Goal: Task Accomplishment & Management: Use online tool/utility

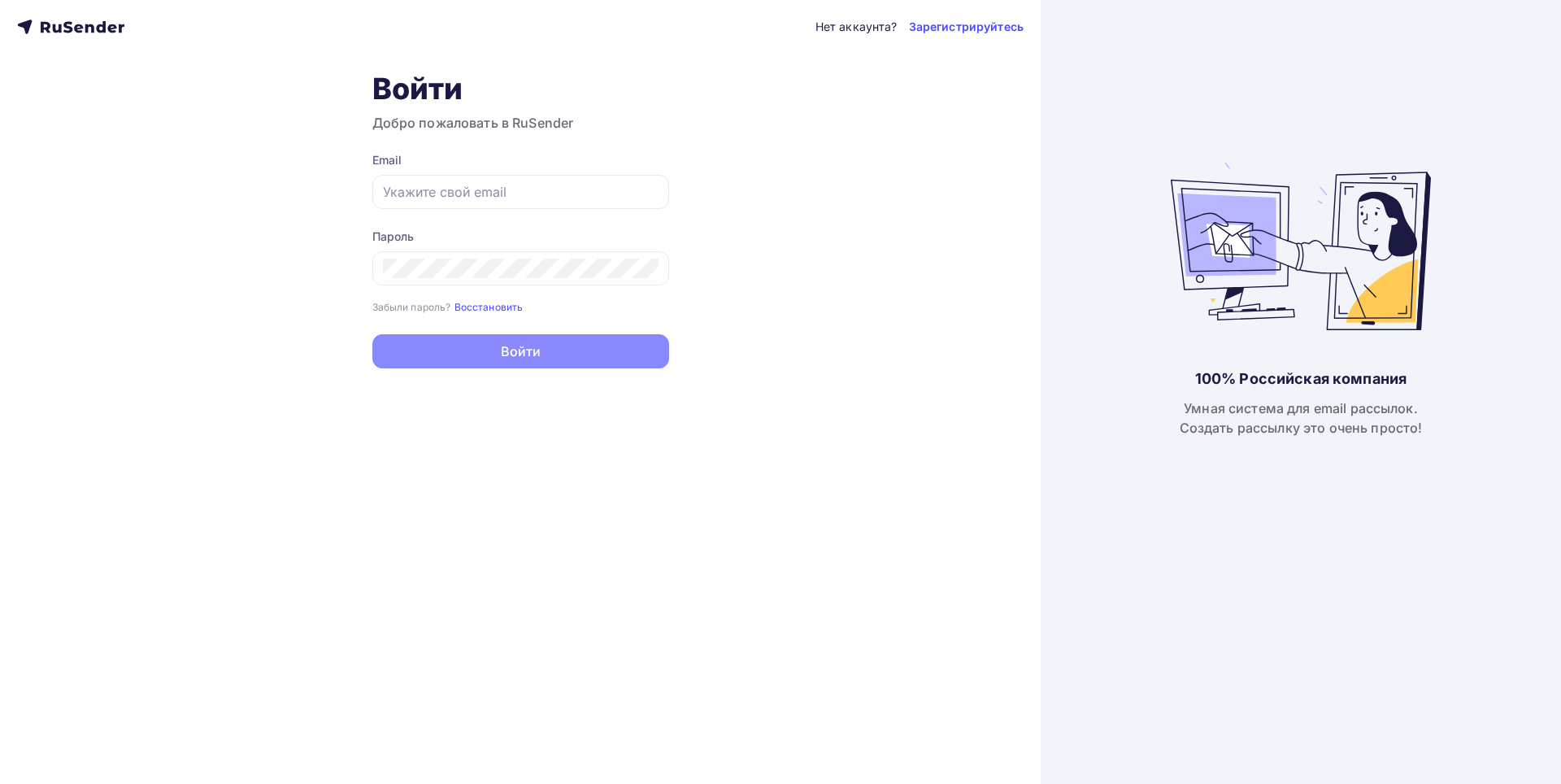
type input "[EMAIL_ADDRESS][DOMAIN_NAME]"
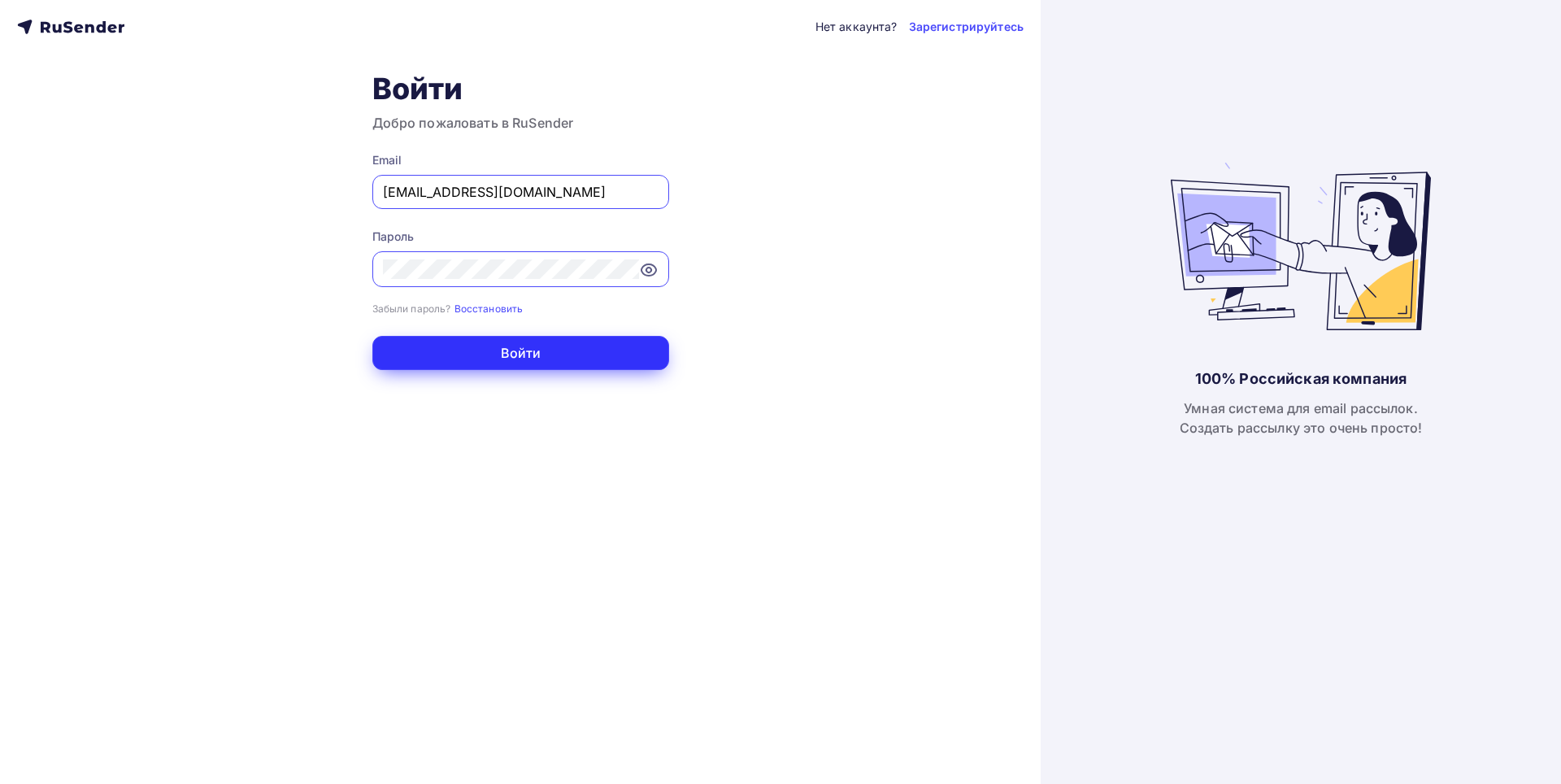
click at [535, 357] on button "Войти" at bounding box center [520, 353] width 297 height 34
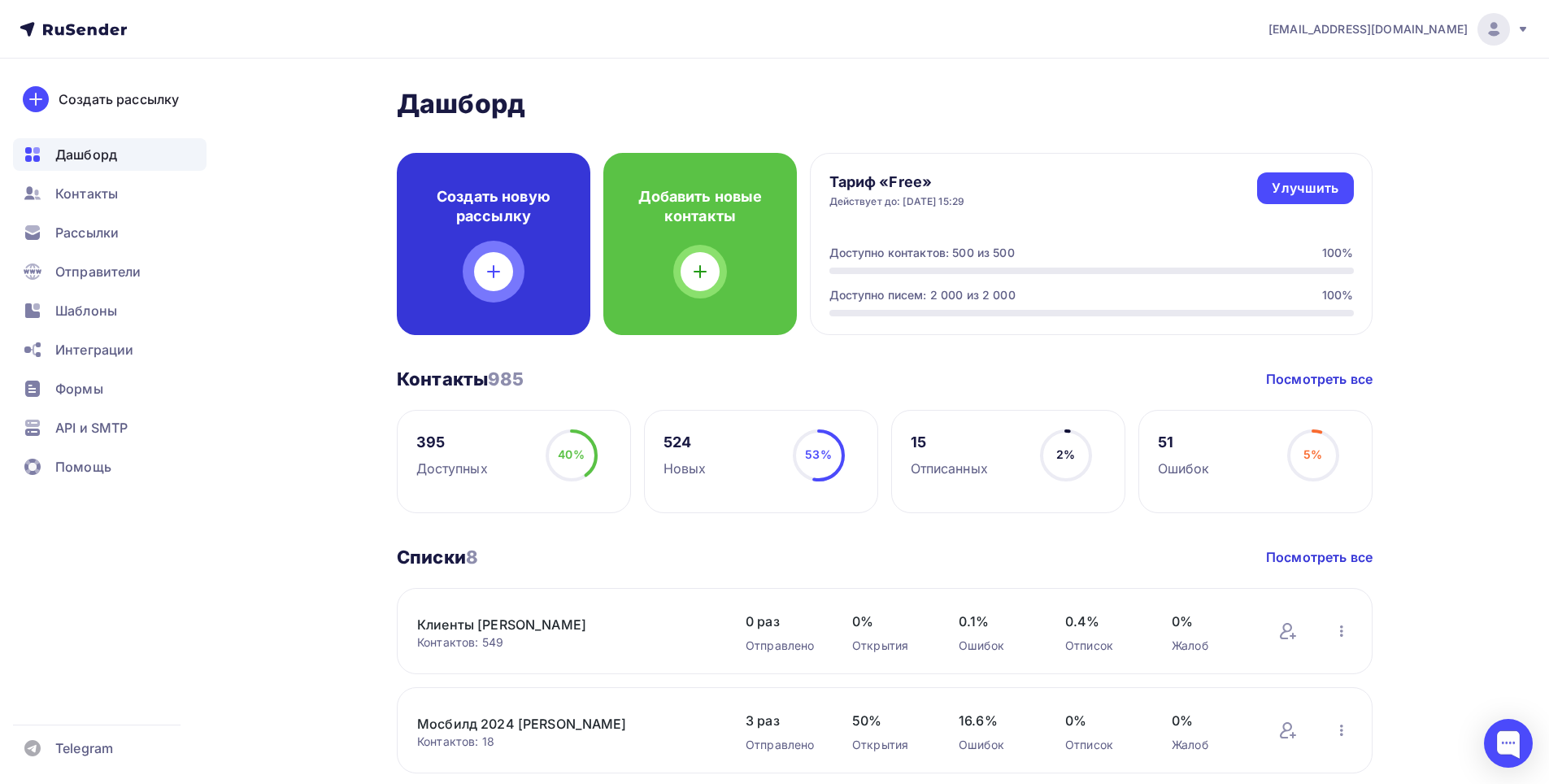
click at [494, 269] on icon at bounding box center [494, 271] width 0 height 12
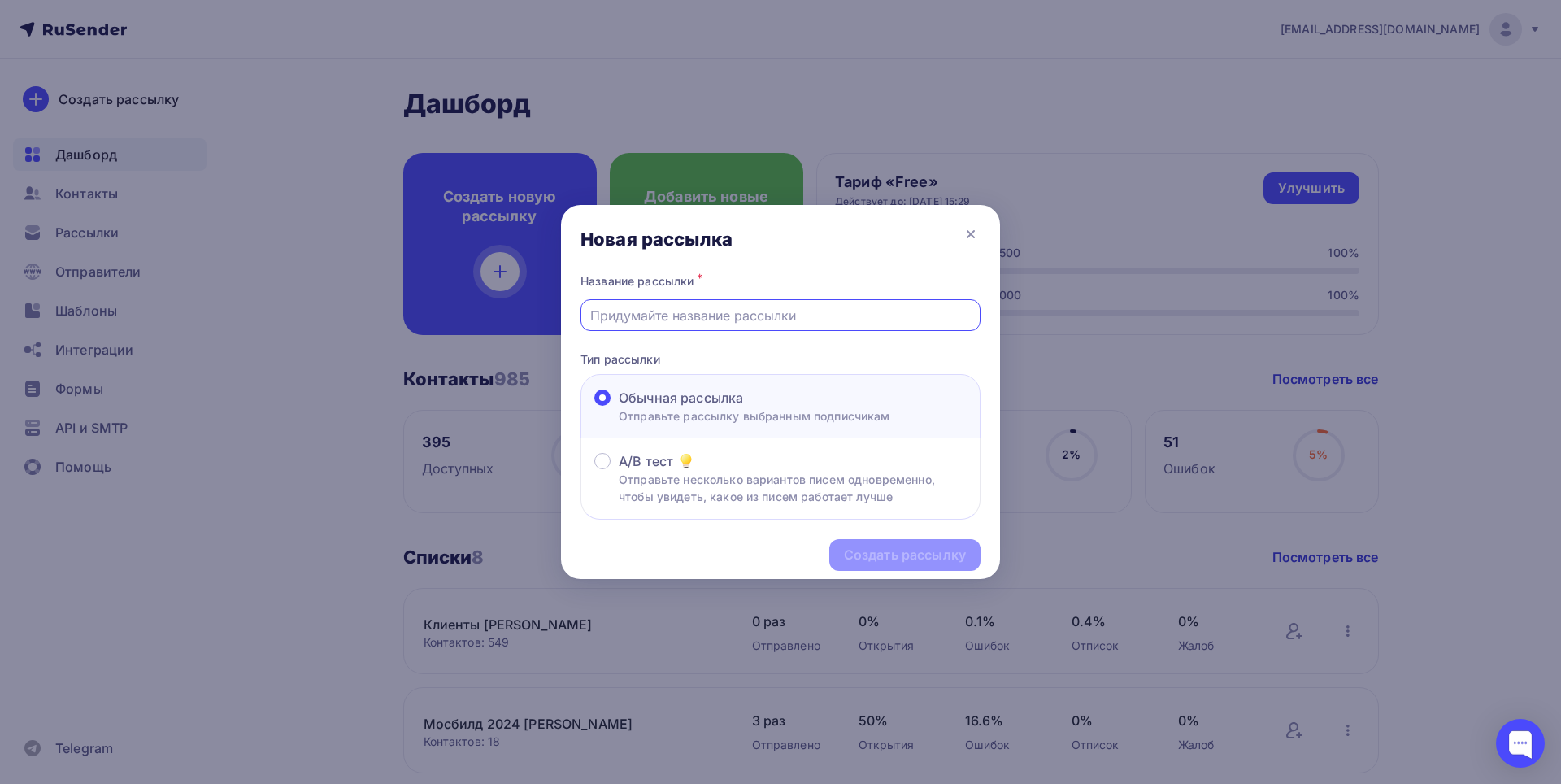
click at [660, 316] on input "text" at bounding box center [780, 315] width 381 height 20
type input "Напольные смесители"
click at [924, 557] on div "Создать рассылку" at bounding box center [905, 555] width 122 height 19
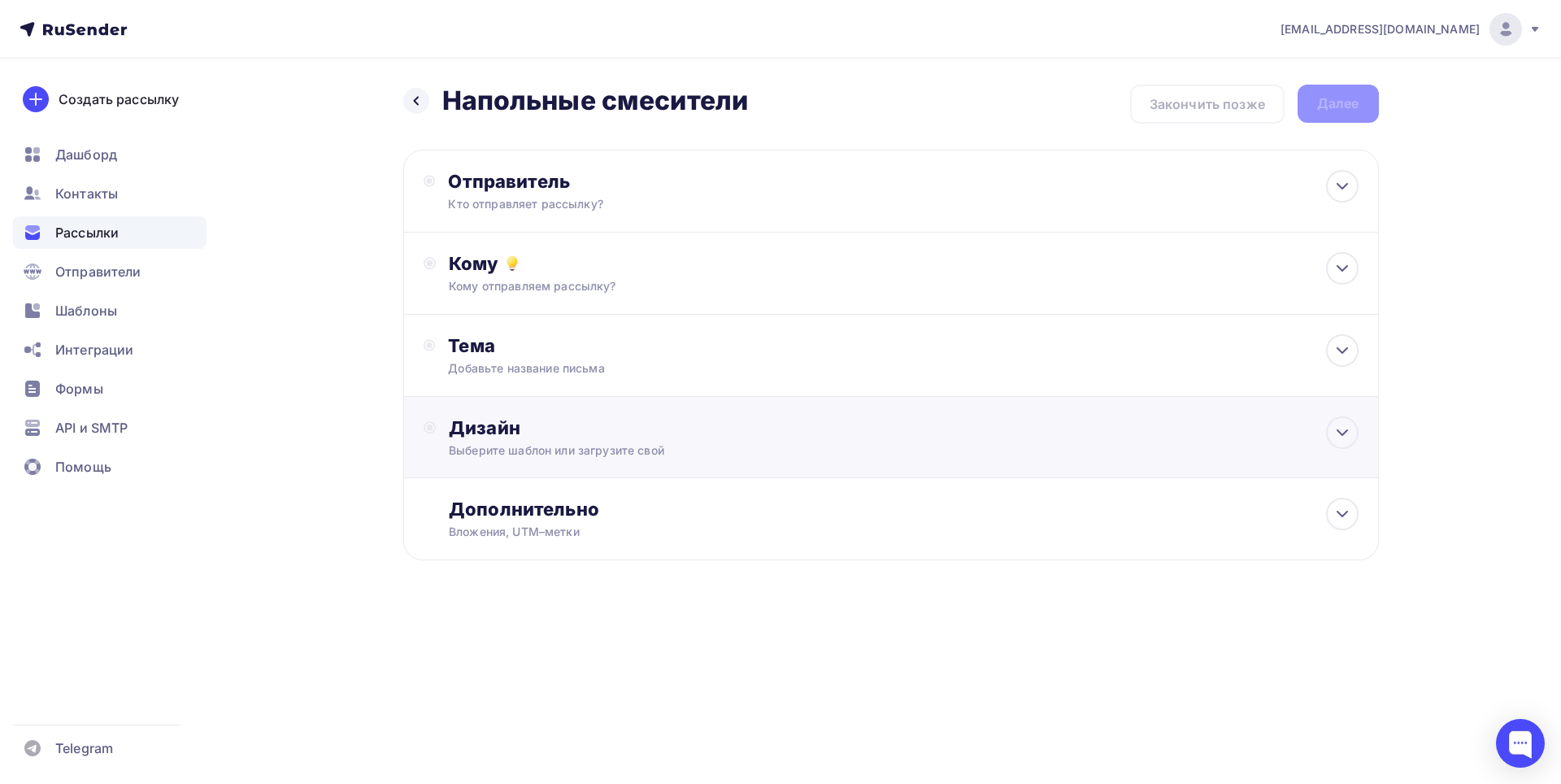
click at [592, 434] on div "Дизайн" at bounding box center [903, 426] width 909 height 22
click at [526, 498] on div "Выбрать шаблон" at bounding box center [520, 494] width 113 height 19
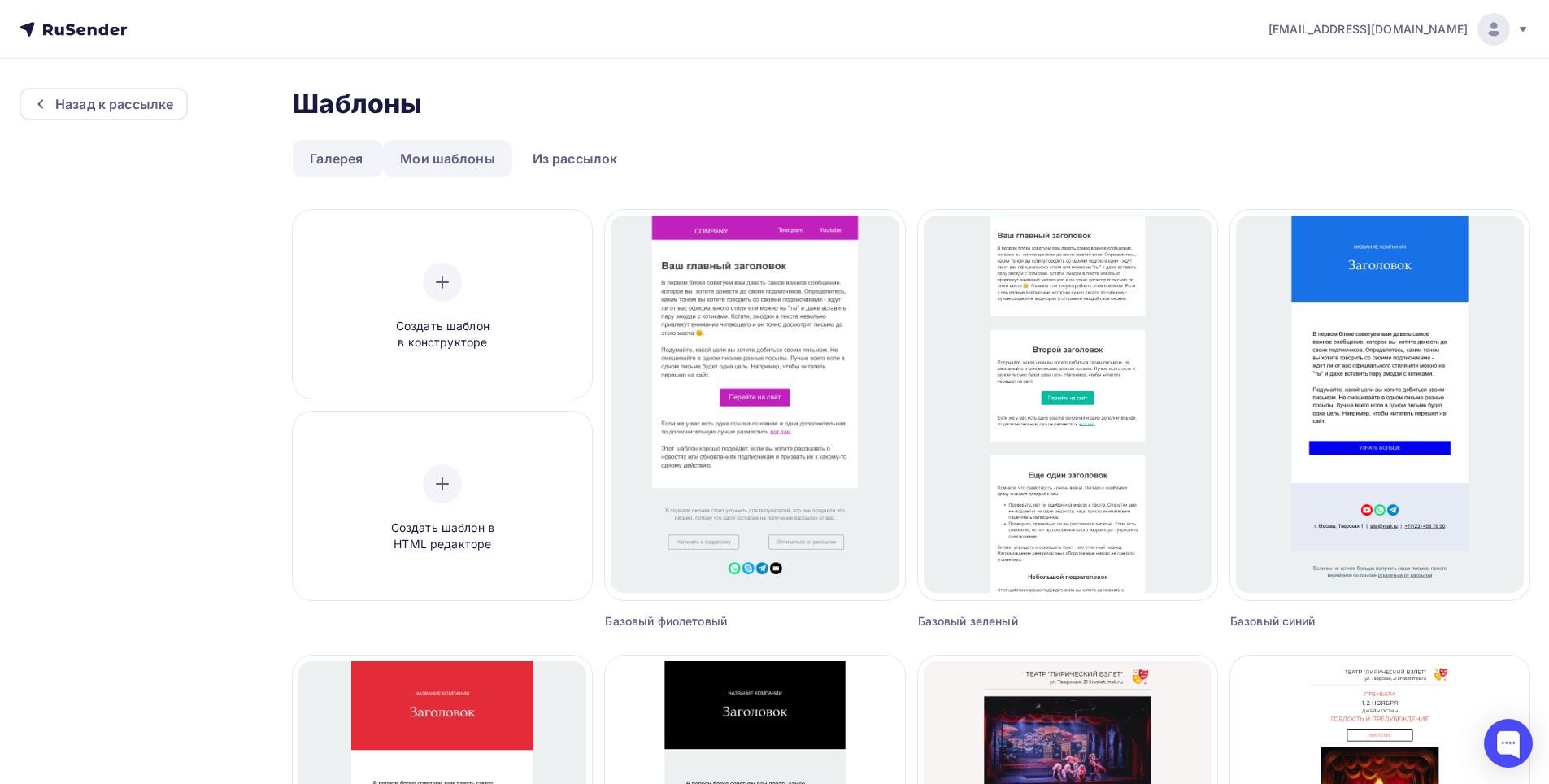
click at [434, 159] on link "Мои шаблоны" at bounding box center [447, 159] width 129 height 38
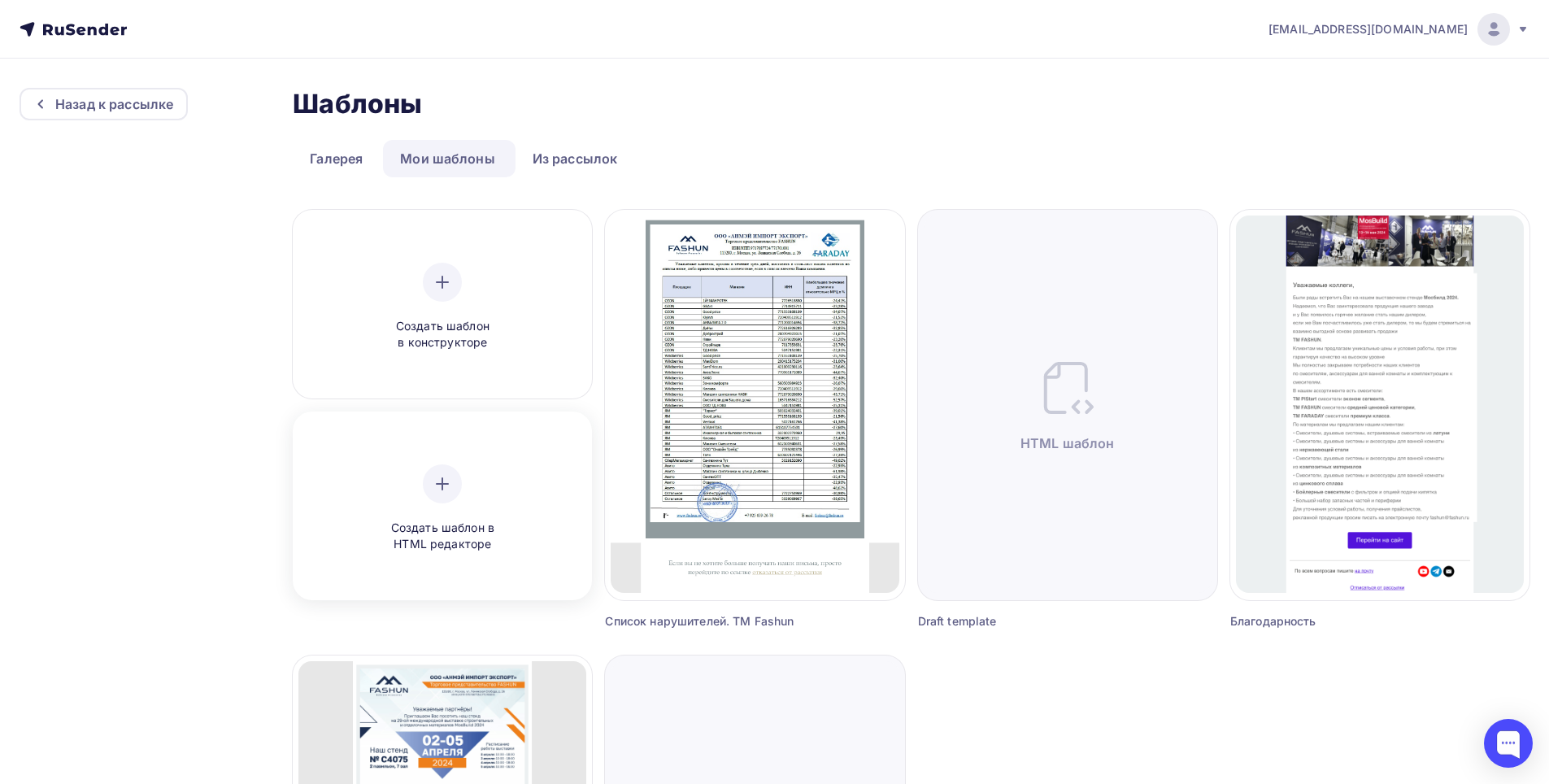
click at [437, 489] on icon at bounding box center [443, 484] width 20 height 20
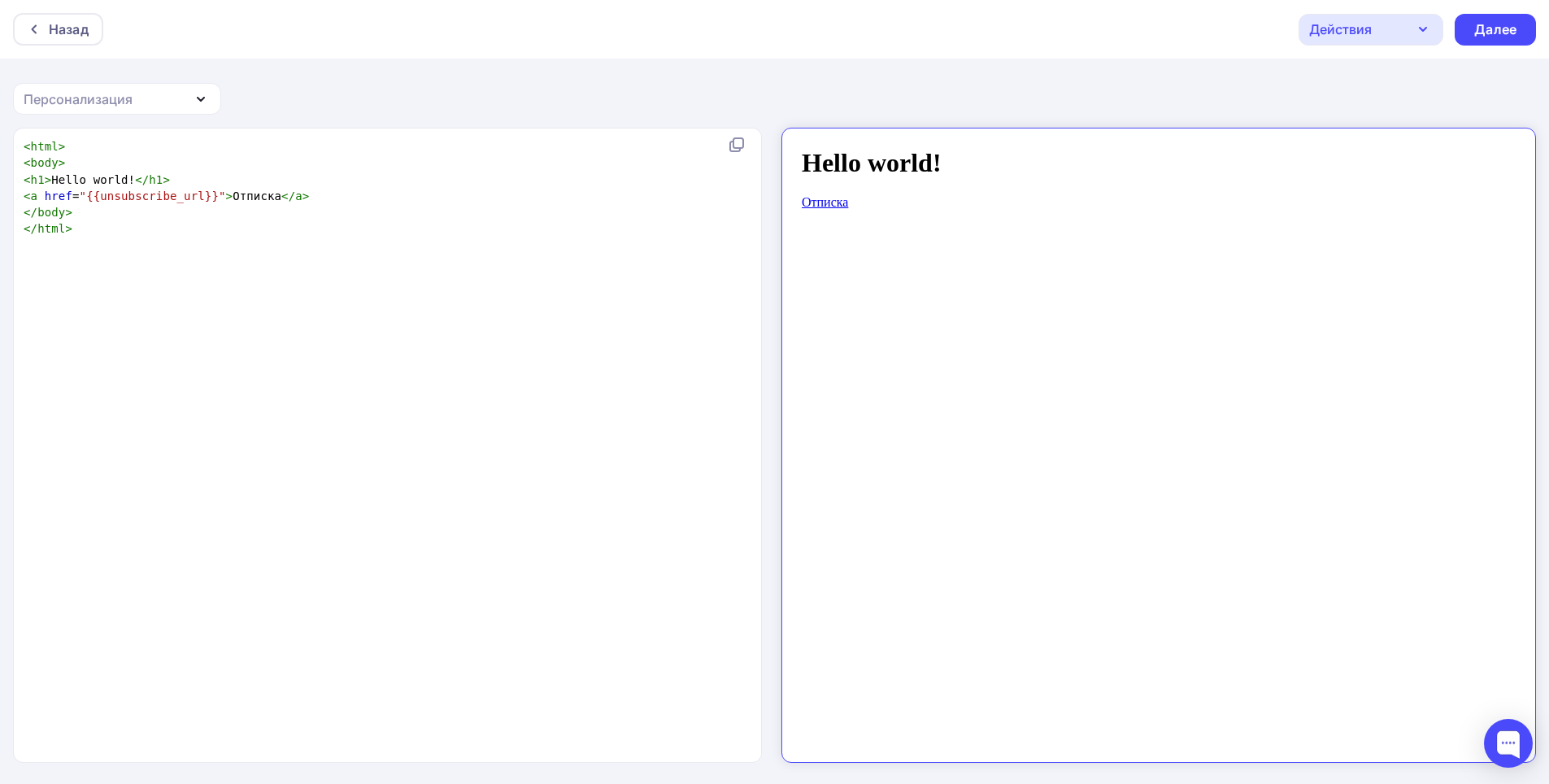
scroll to position [5, 0]
type textarea "<h1>Hello world!</h1>"
drag, startPoint x: 169, startPoint y: 178, endPoint x: 0, endPoint y: 176, distance: 169.0
click at [0, 176] on div "<h1>Hello world!</h1> x < html > < body > < h1 > Hello world! </ h1 > < a href …" at bounding box center [774, 456] width 1549 height 658
click at [96, 212] on pre "</ html >" at bounding box center [391, 212] width 740 height 16
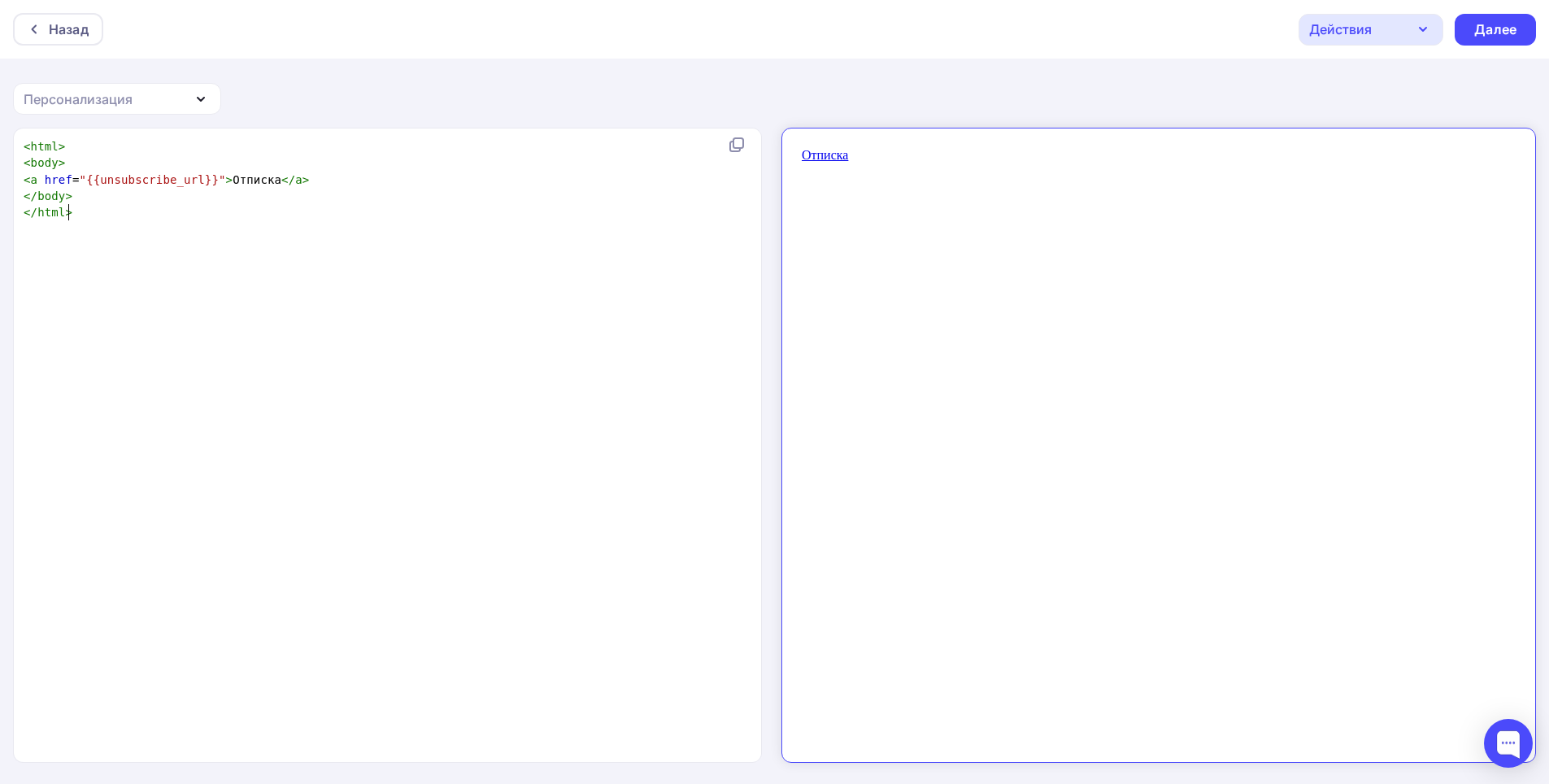
type textarea "​"
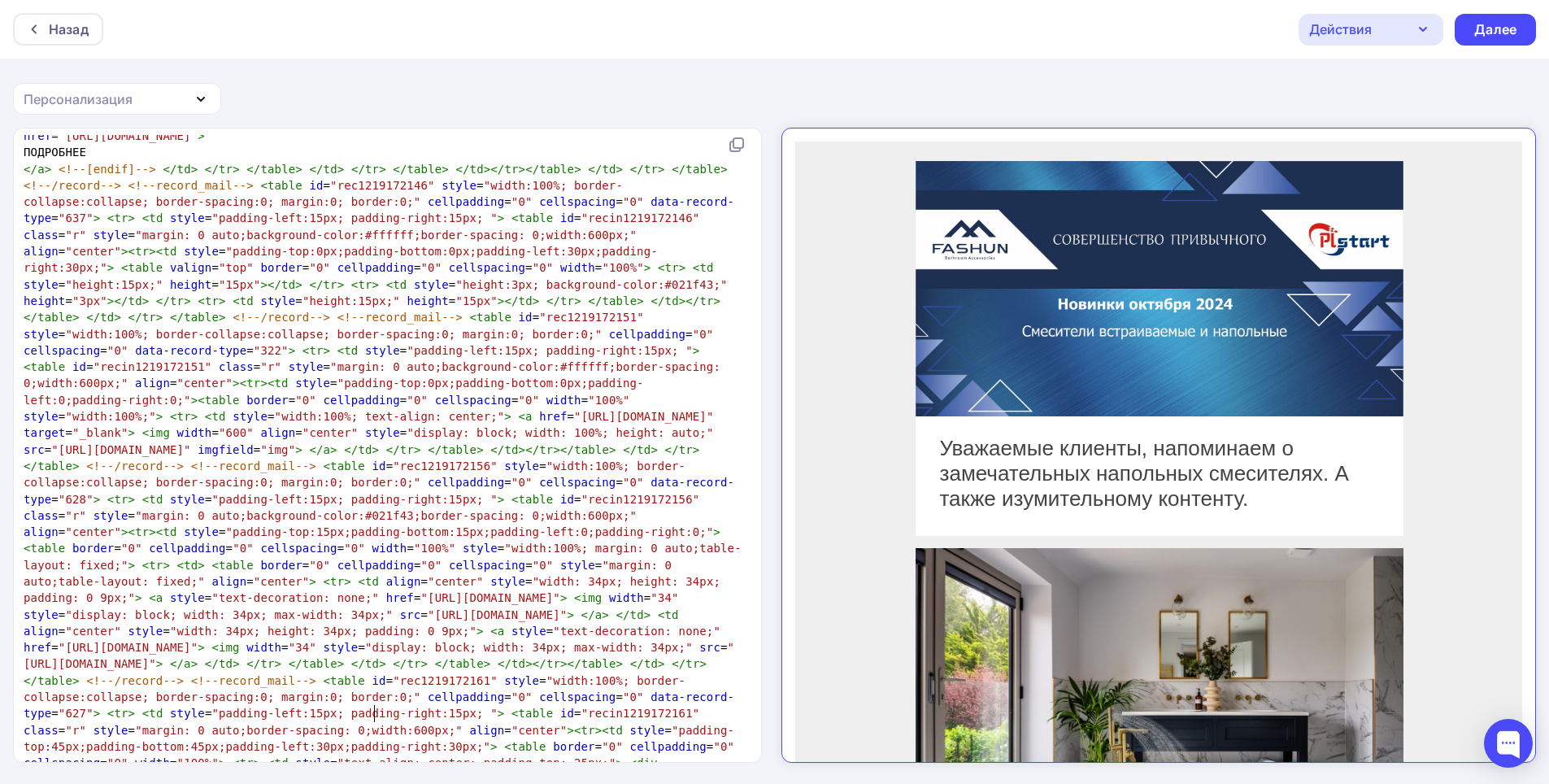
scroll to position [0, 0]
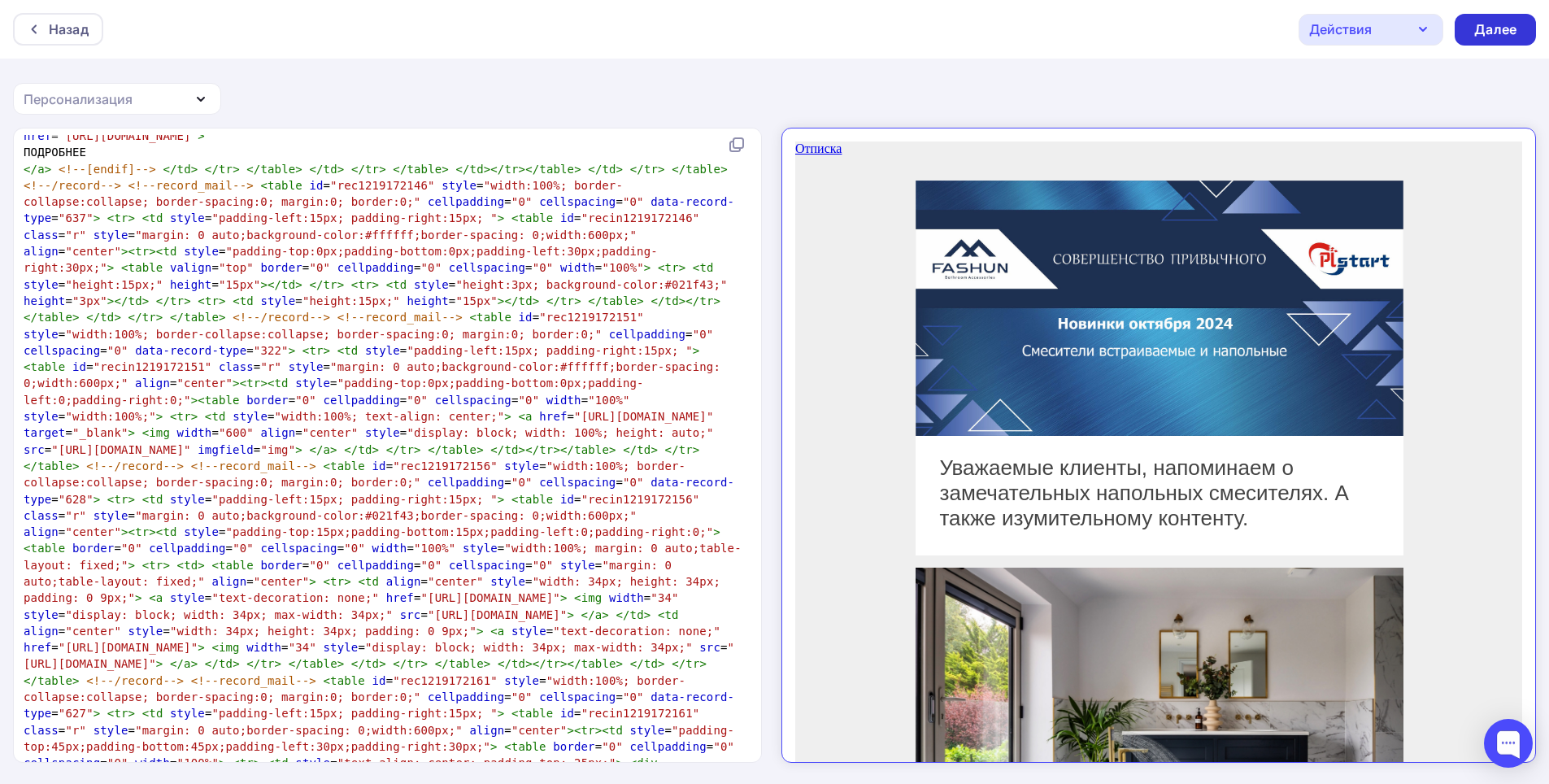
click at [1493, 29] on div "Далее" at bounding box center [1495, 30] width 42 height 19
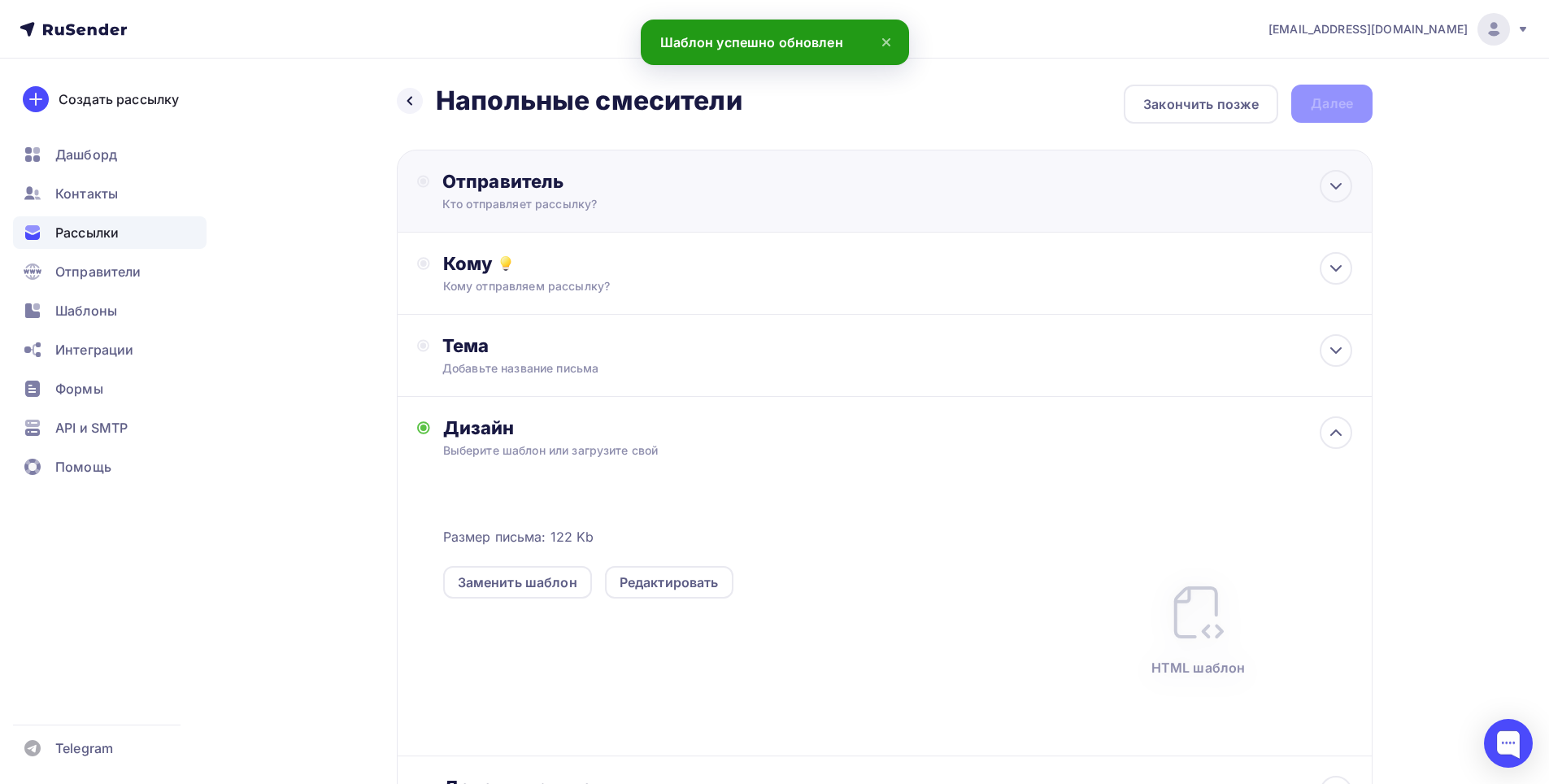
click at [644, 201] on div "Кто отправляет рассылку?" at bounding box center [601, 204] width 317 height 16
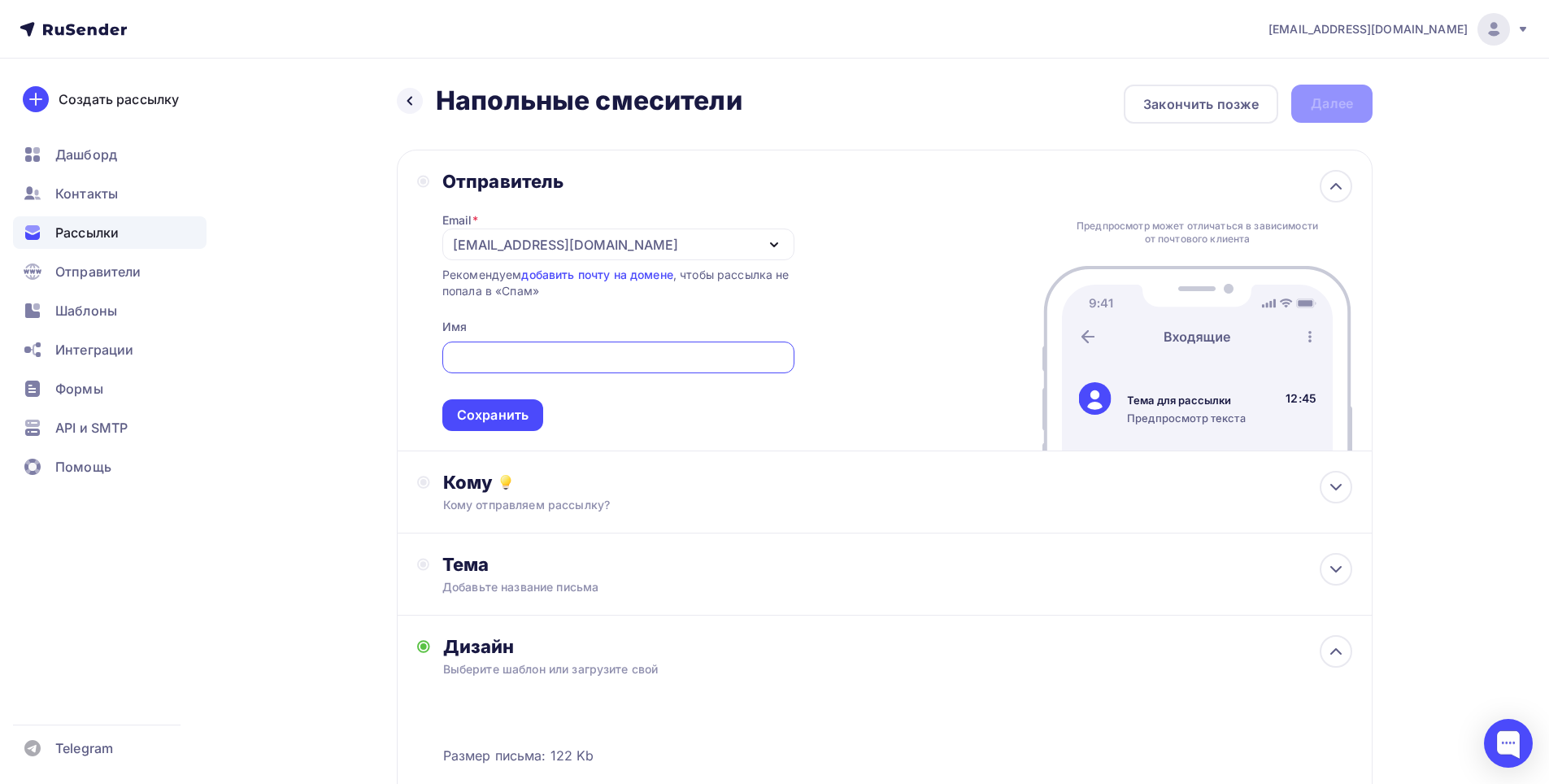
click at [781, 244] on icon "button" at bounding box center [774, 245] width 20 height 20
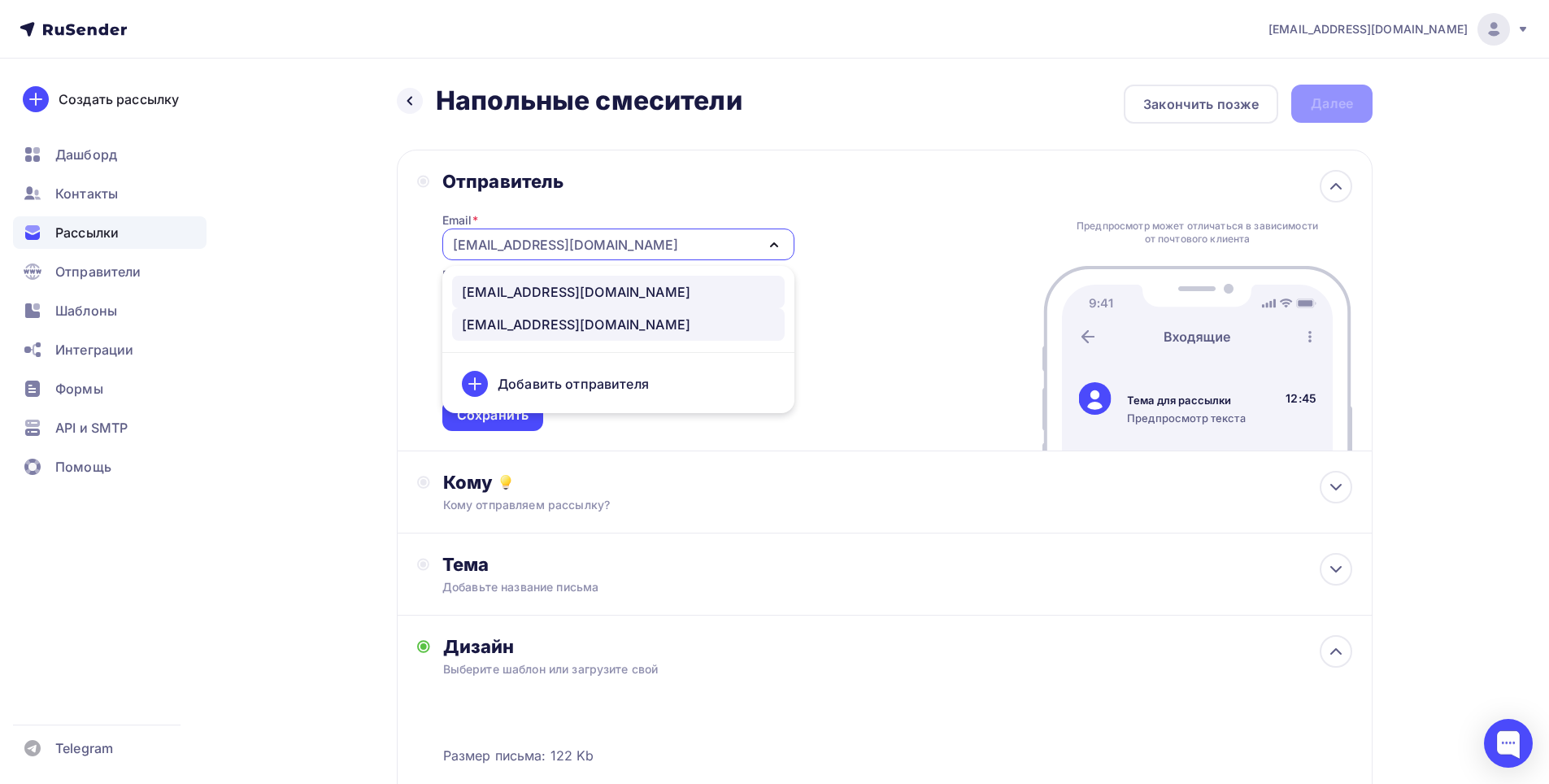
click at [519, 291] on div "[EMAIL_ADDRESS][DOMAIN_NAME]" at bounding box center [575, 292] width 229 height 20
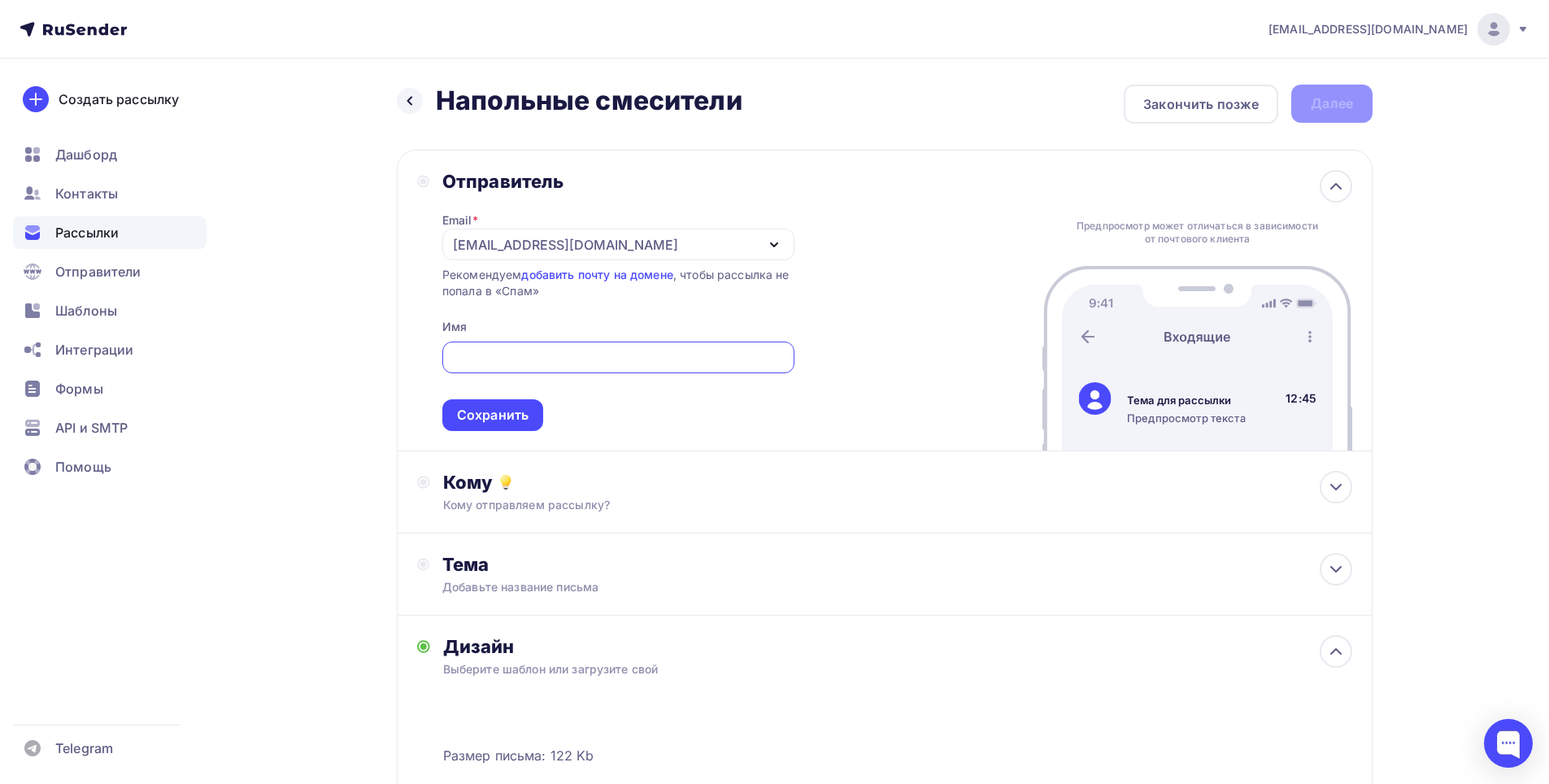
click at [515, 362] on input "text" at bounding box center [618, 358] width 333 height 20
click at [864, 355] on div "Отправитель Email * [EMAIL_ADDRESS][DOMAIN_NAME] [EMAIL_ADDRESS][DOMAIN_NAME] […" at bounding box center [885, 300] width 976 height 302
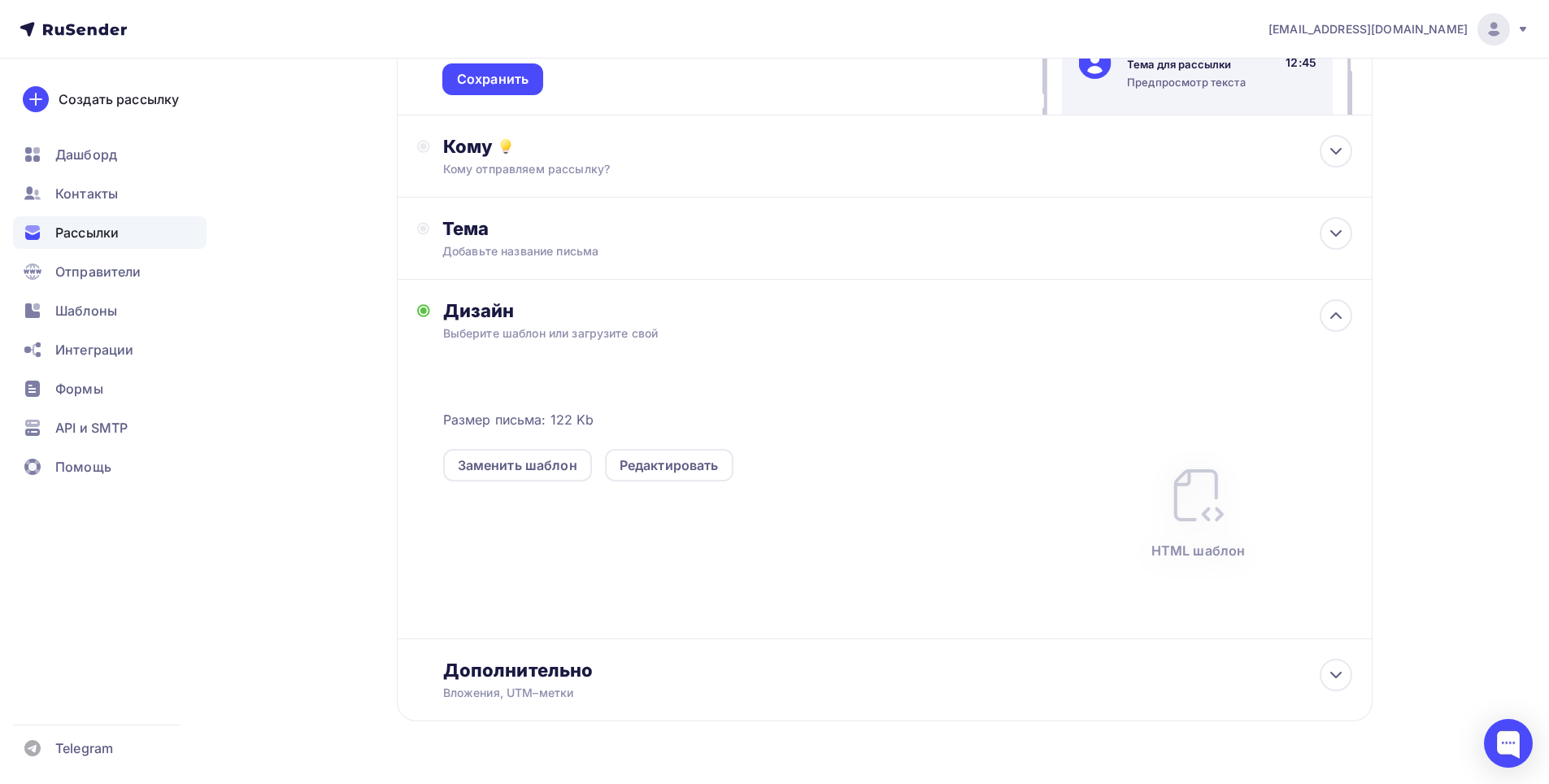
scroll to position [378, 0]
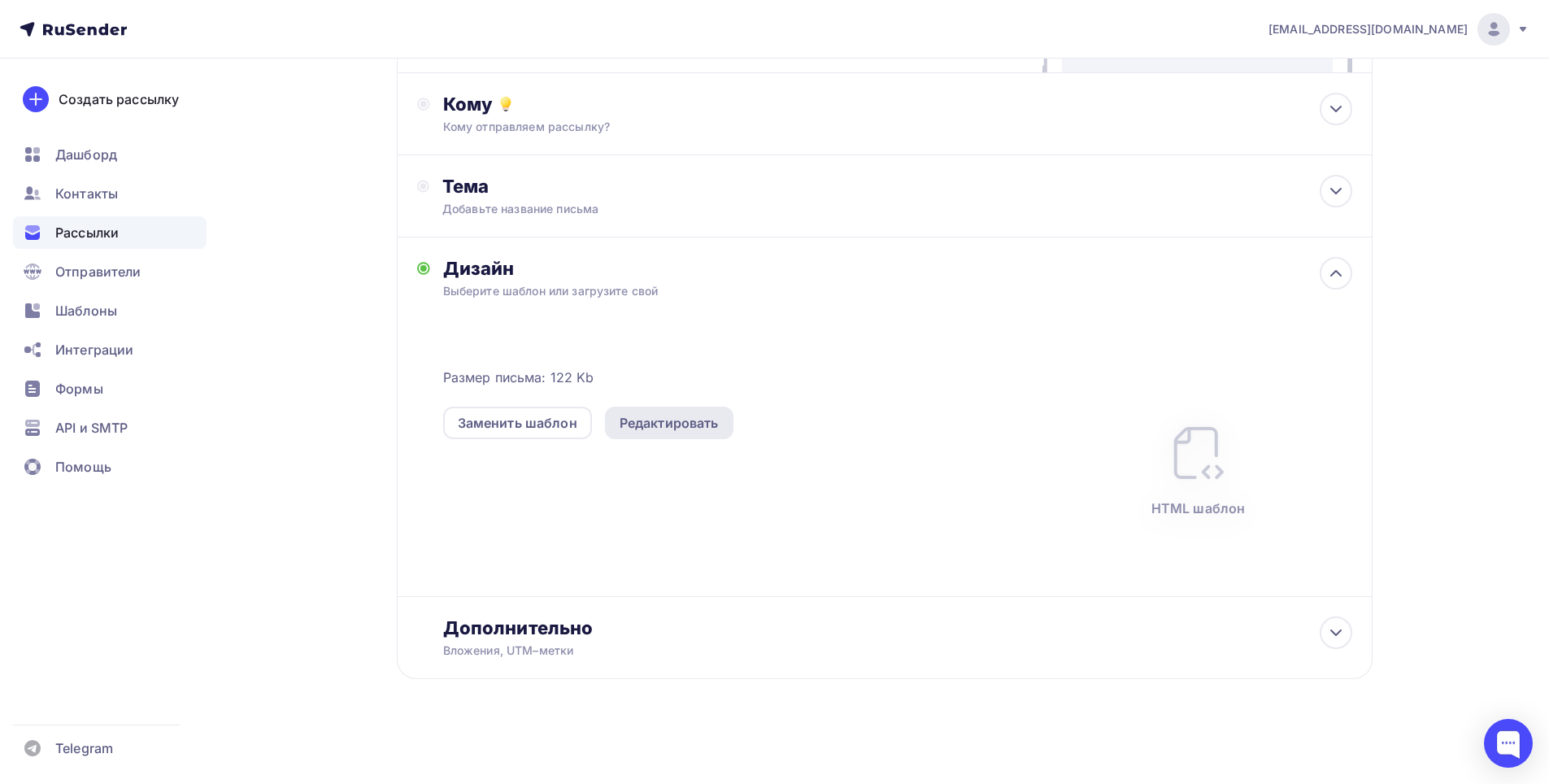
click at [661, 426] on div "Редактировать" at bounding box center [669, 423] width 100 height 20
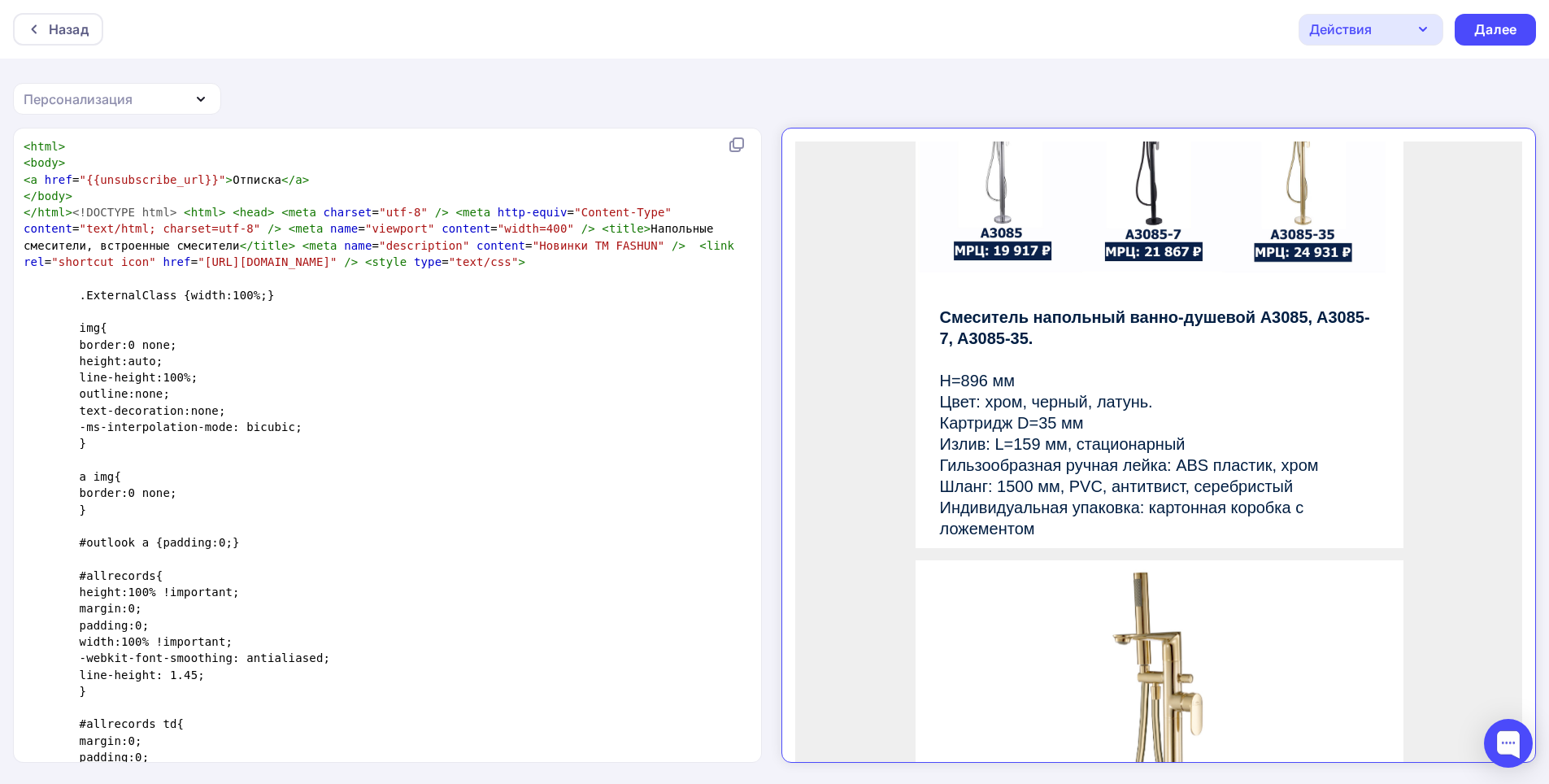
scroll to position [1300, 0]
click at [1474, 25] on div "Далее" at bounding box center [1495, 29] width 82 height 31
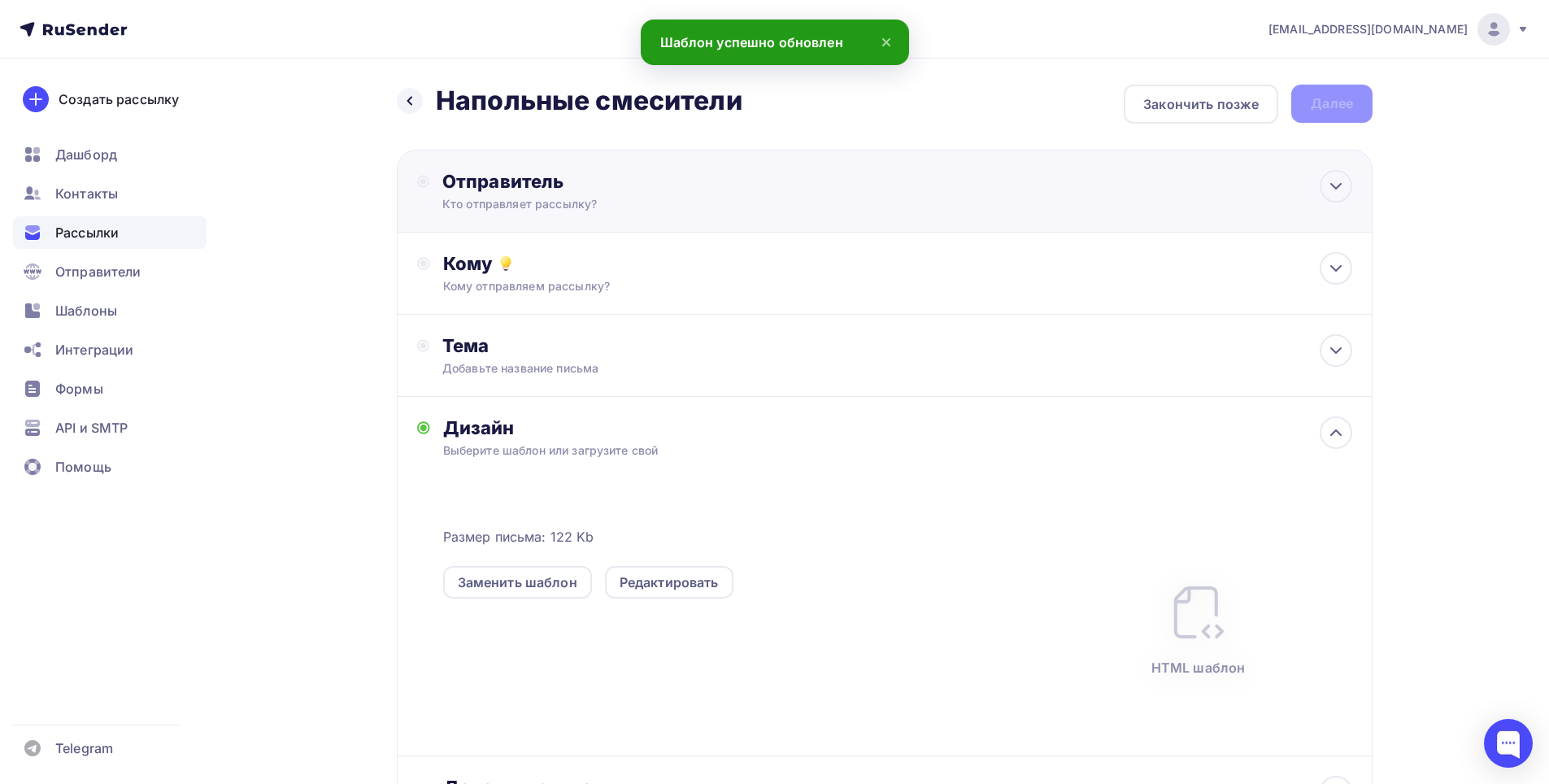
click at [586, 193] on div "Отправитель Кто отправляет рассылку? Email * [EMAIL_ADDRESS][DOMAIN_NAME] [EMAI…" at bounding box center [618, 191] width 352 height 42
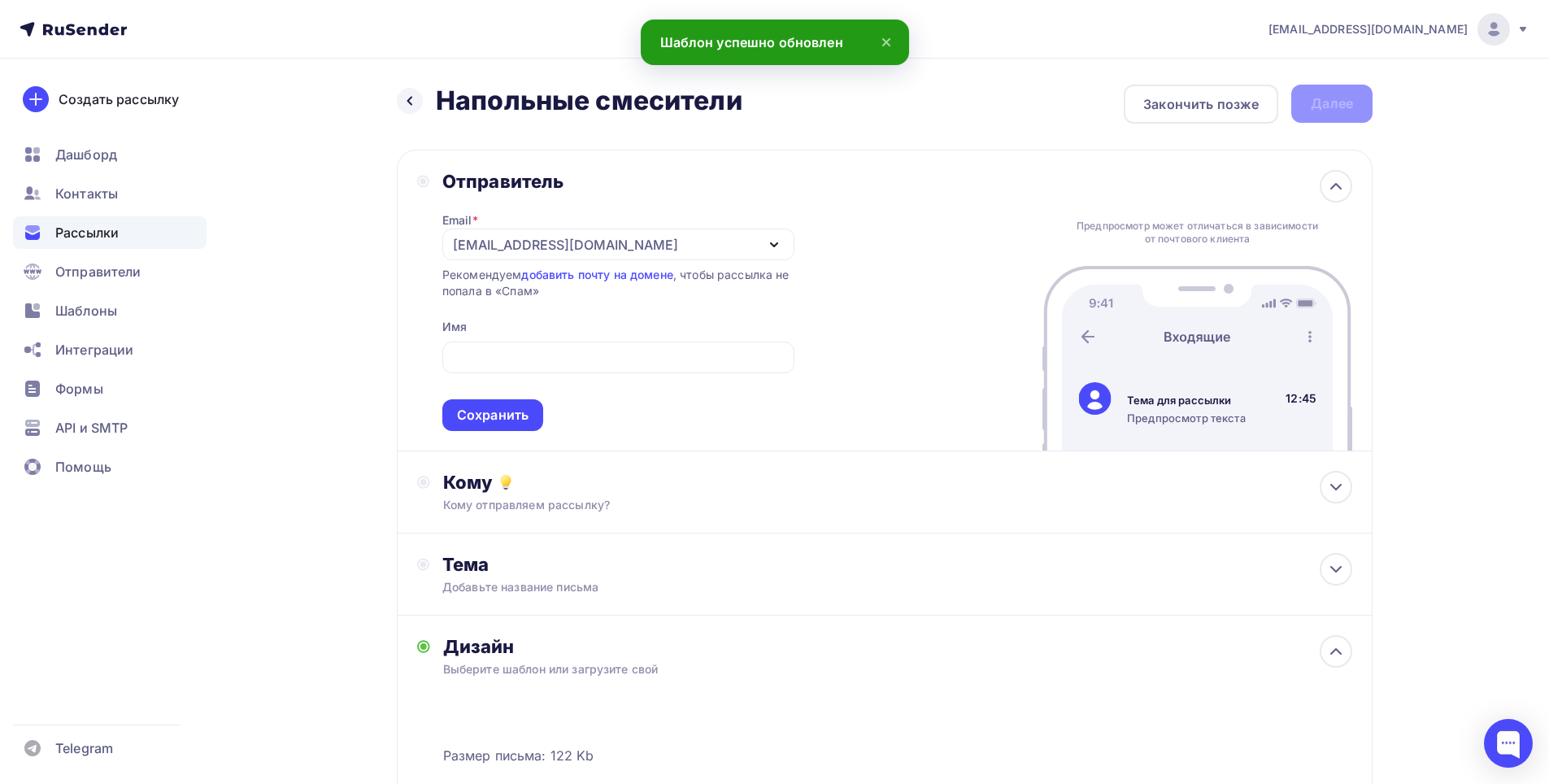
click at [878, 267] on div "Отправитель Email * [EMAIL_ADDRESS][DOMAIN_NAME] [EMAIL_ADDRESS][DOMAIN_NAME] […" at bounding box center [885, 300] width 976 height 302
click at [773, 244] on icon "button" at bounding box center [774, 245] width 6 height 4
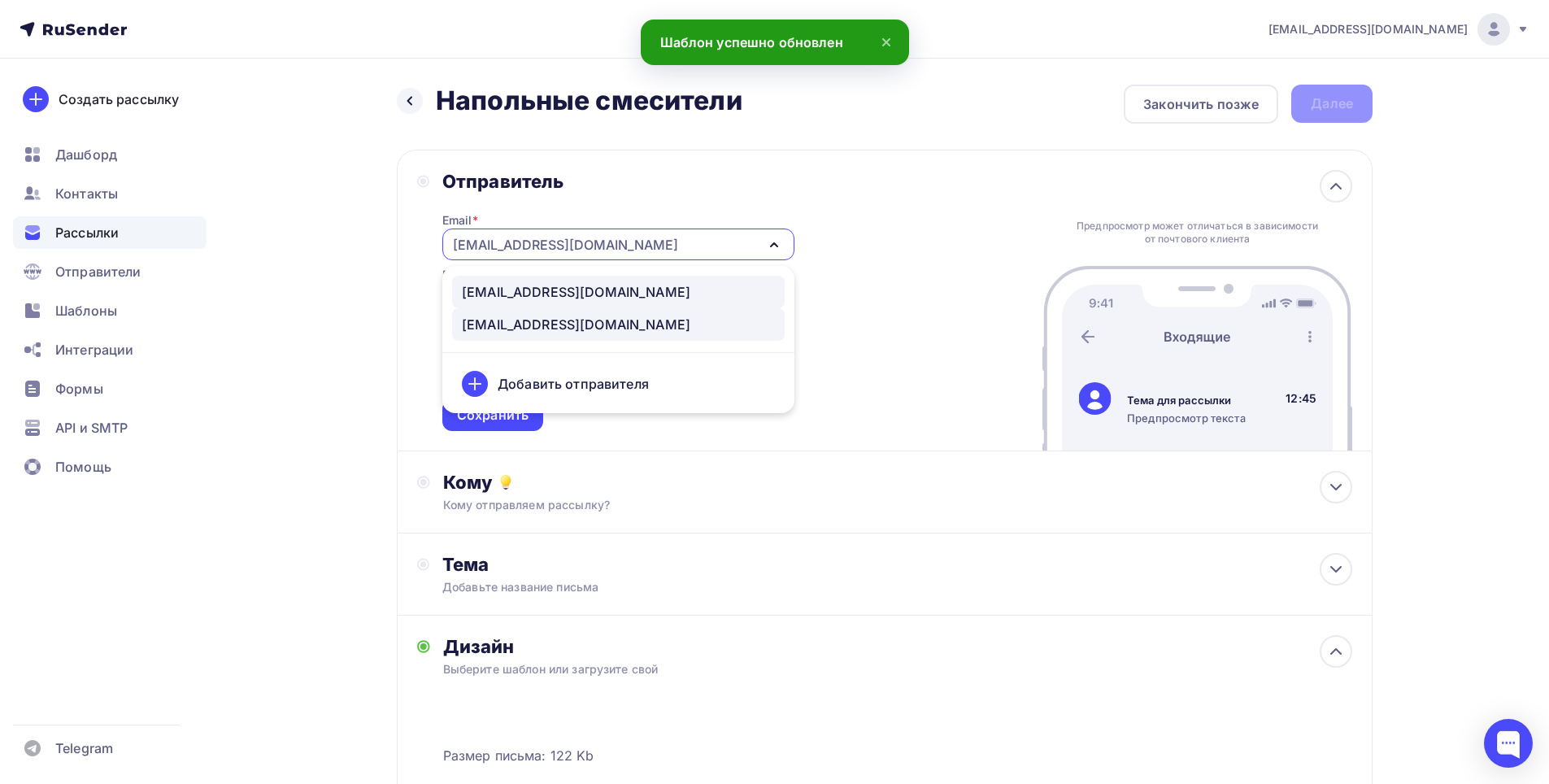
click at [565, 286] on div "[EMAIL_ADDRESS][DOMAIN_NAME]" at bounding box center [575, 292] width 229 height 20
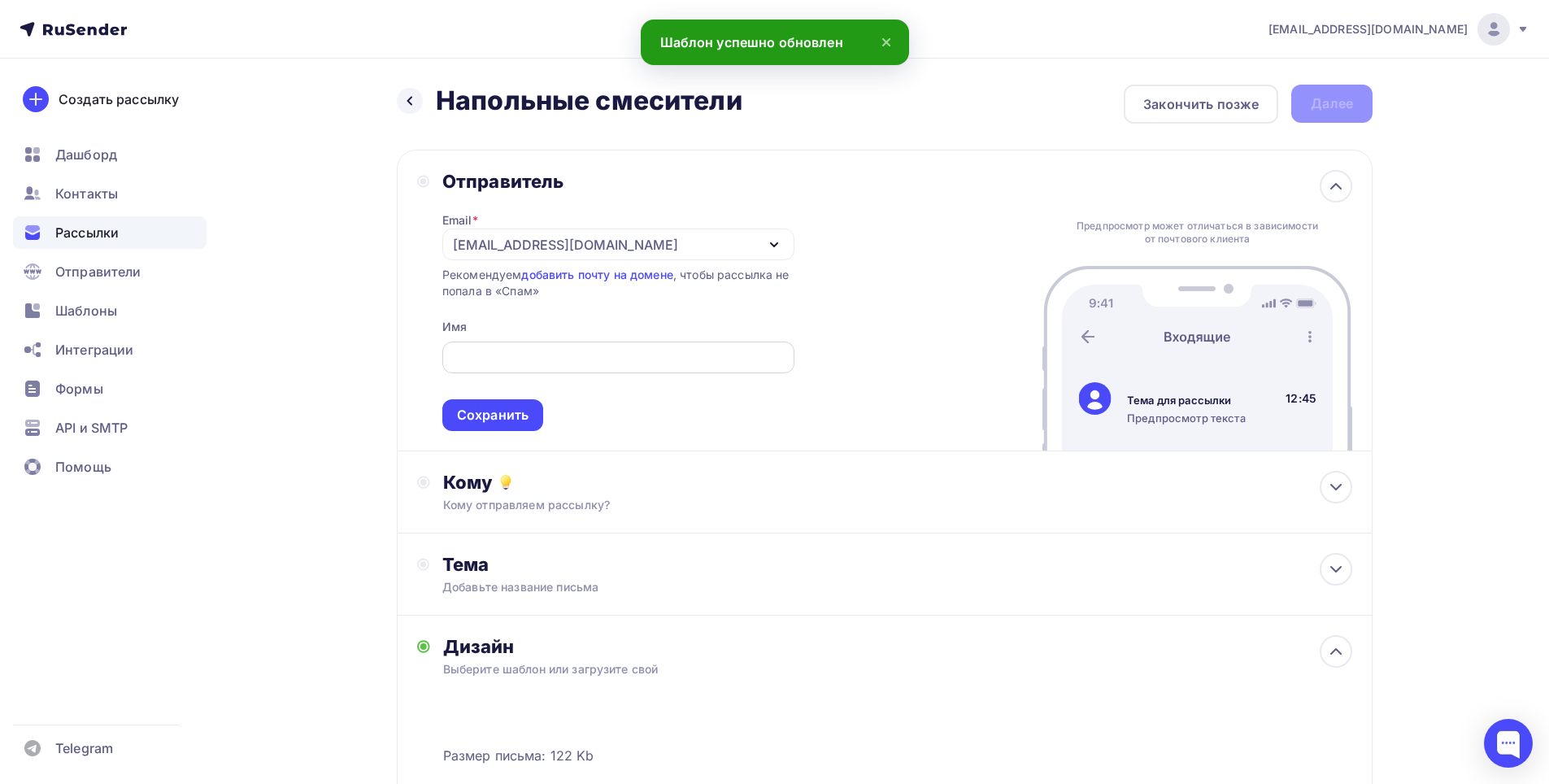
click at [533, 358] on input "text" at bounding box center [618, 358] width 333 height 20
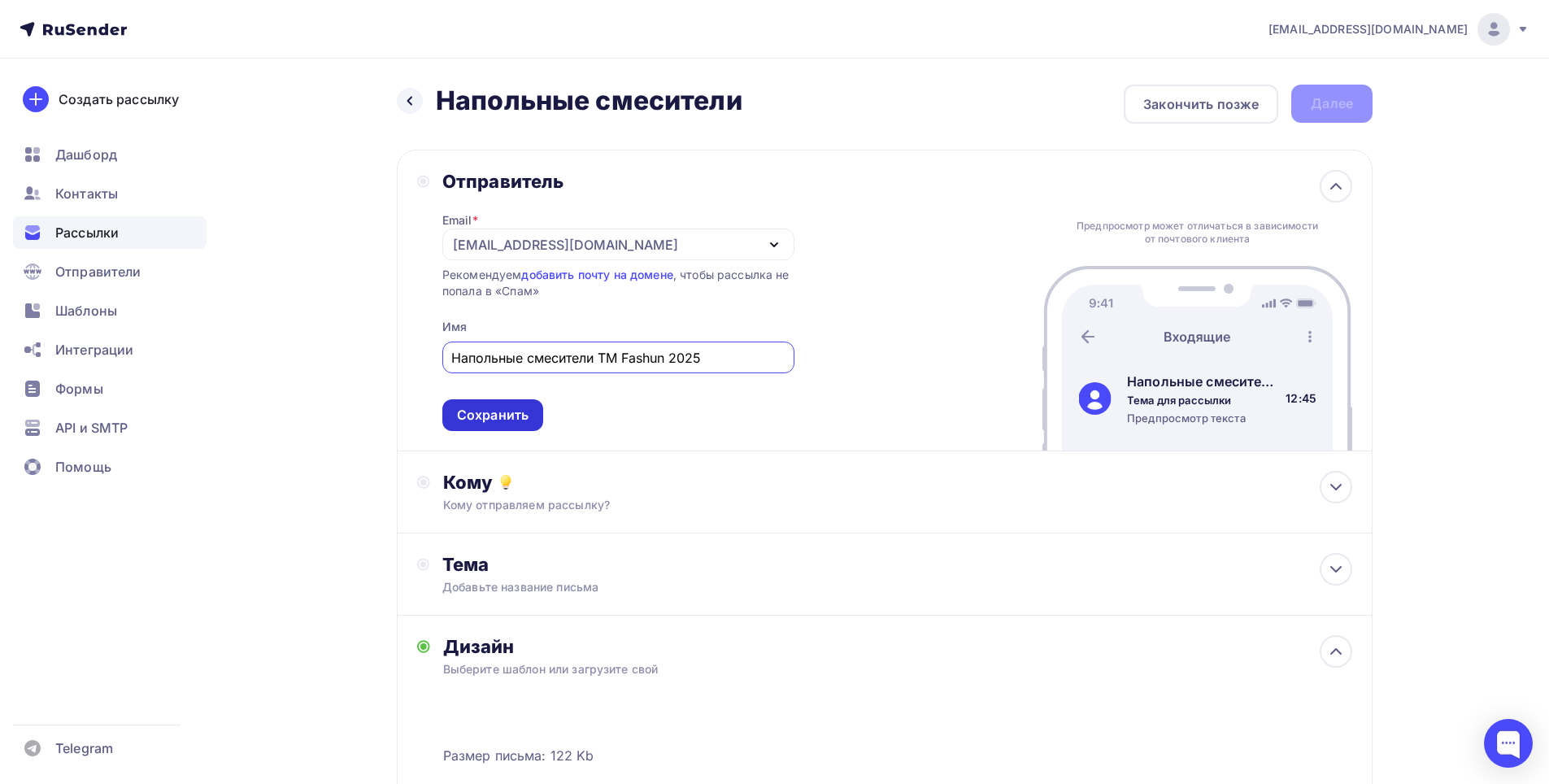
type input "Напольные смесители ТМ Fashun 2025"
click at [517, 416] on div "Сохранить" at bounding box center [493, 415] width 72 height 19
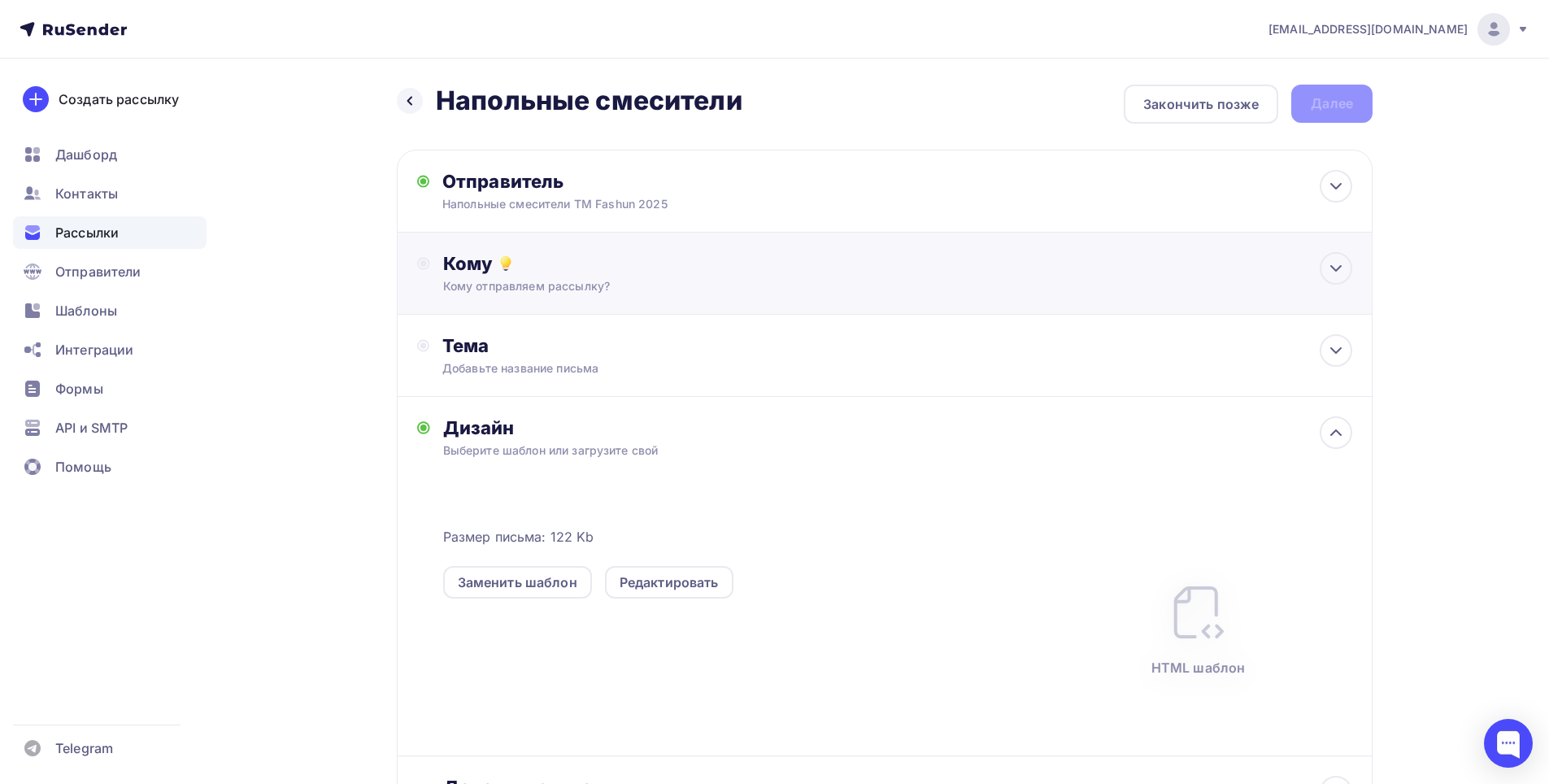
click at [581, 281] on div "Кому отправляем рассылку?" at bounding box center [852, 286] width 819 height 16
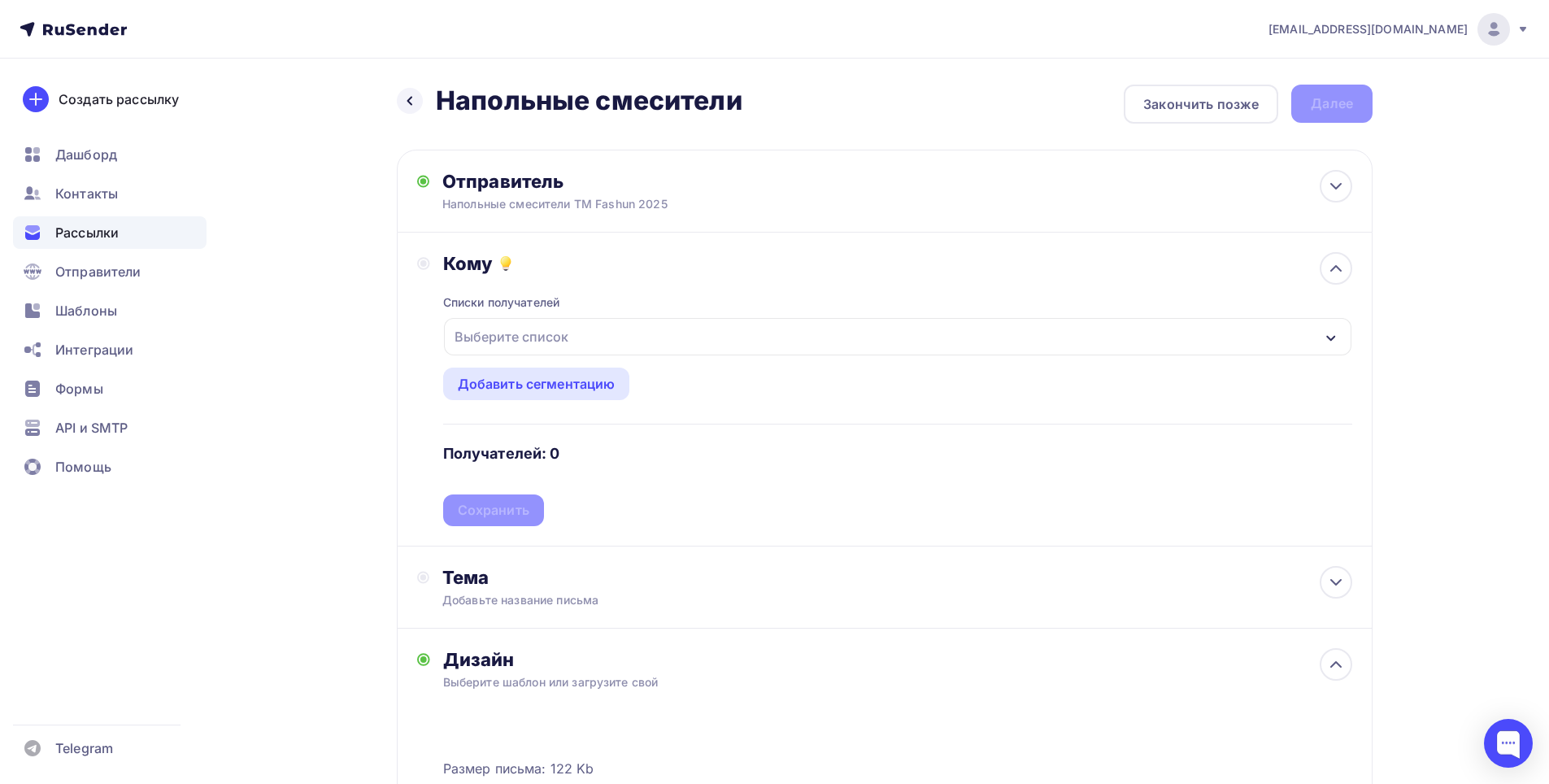
click at [574, 340] on div "Выберите список" at bounding box center [897, 337] width 907 height 38
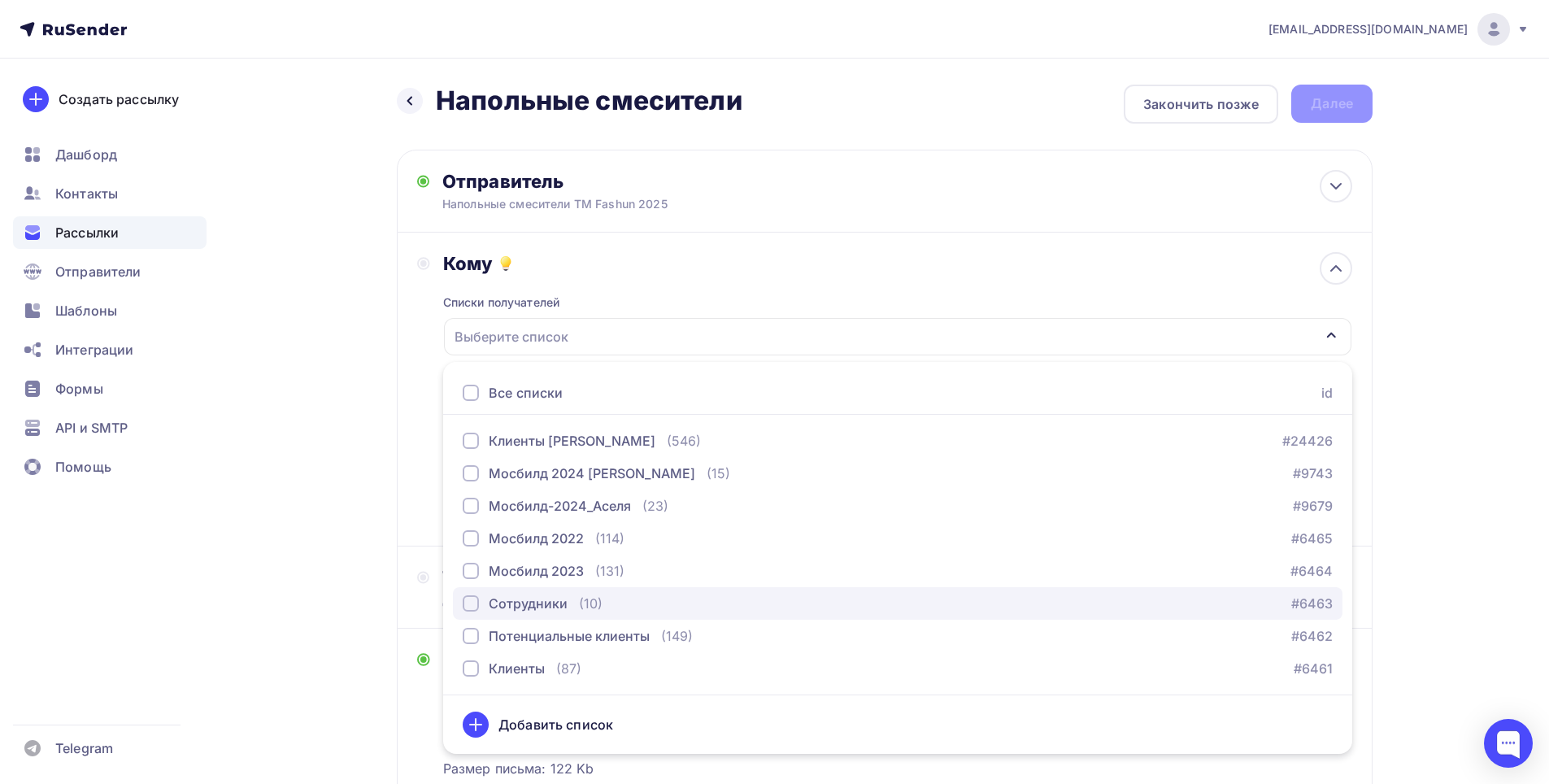
click at [527, 606] on div "Сотрудники" at bounding box center [528, 603] width 79 height 20
click at [357, 444] on div "Назад Напольные смесители Напольные смесители Закончить позже Далее Отправитель…" at bounding box center [774, 616] width 1333 height 1116
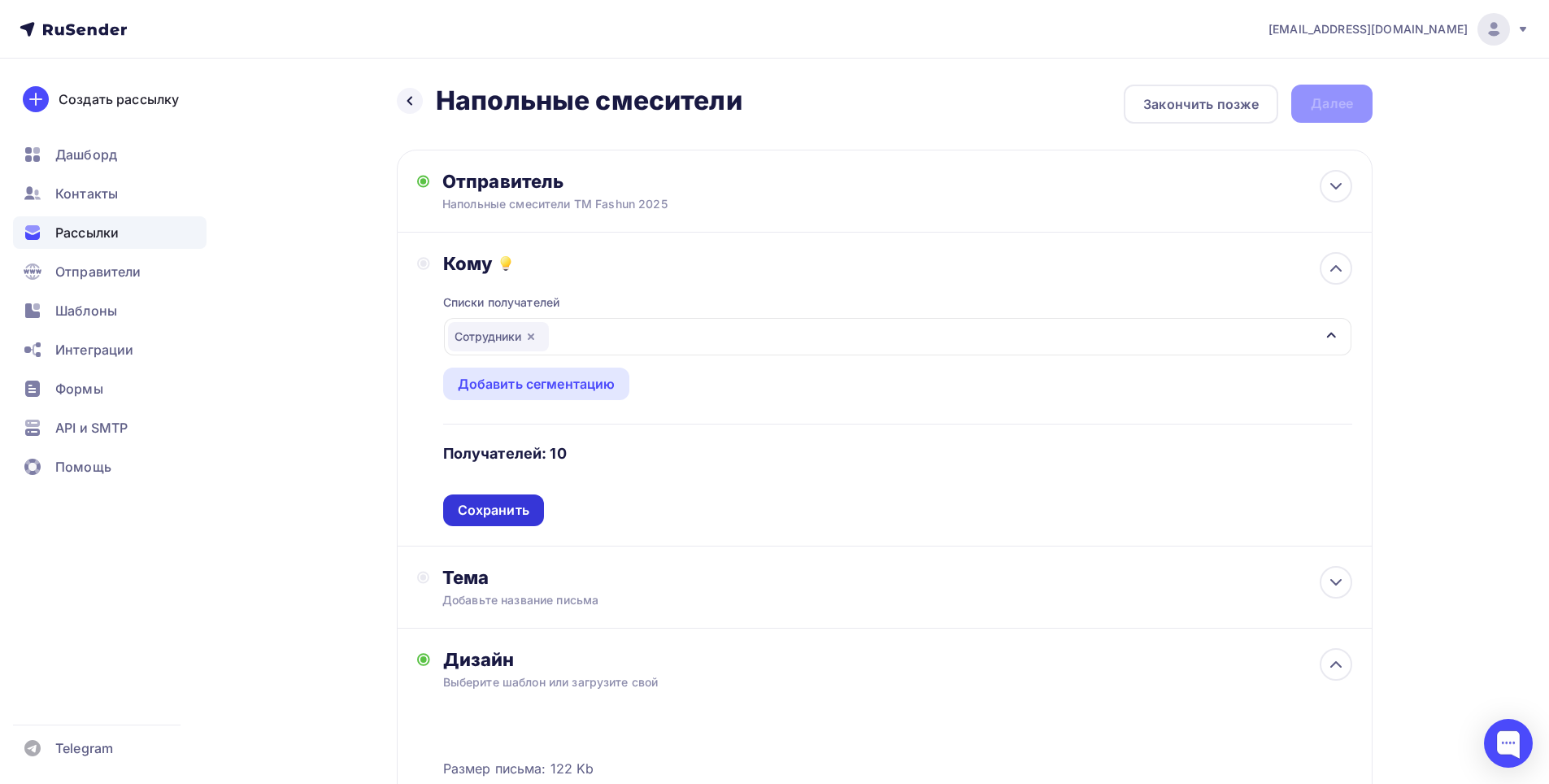
click at [517, 511] on div "Сохранить" at bounding box center [494, 510] width 72 height 19
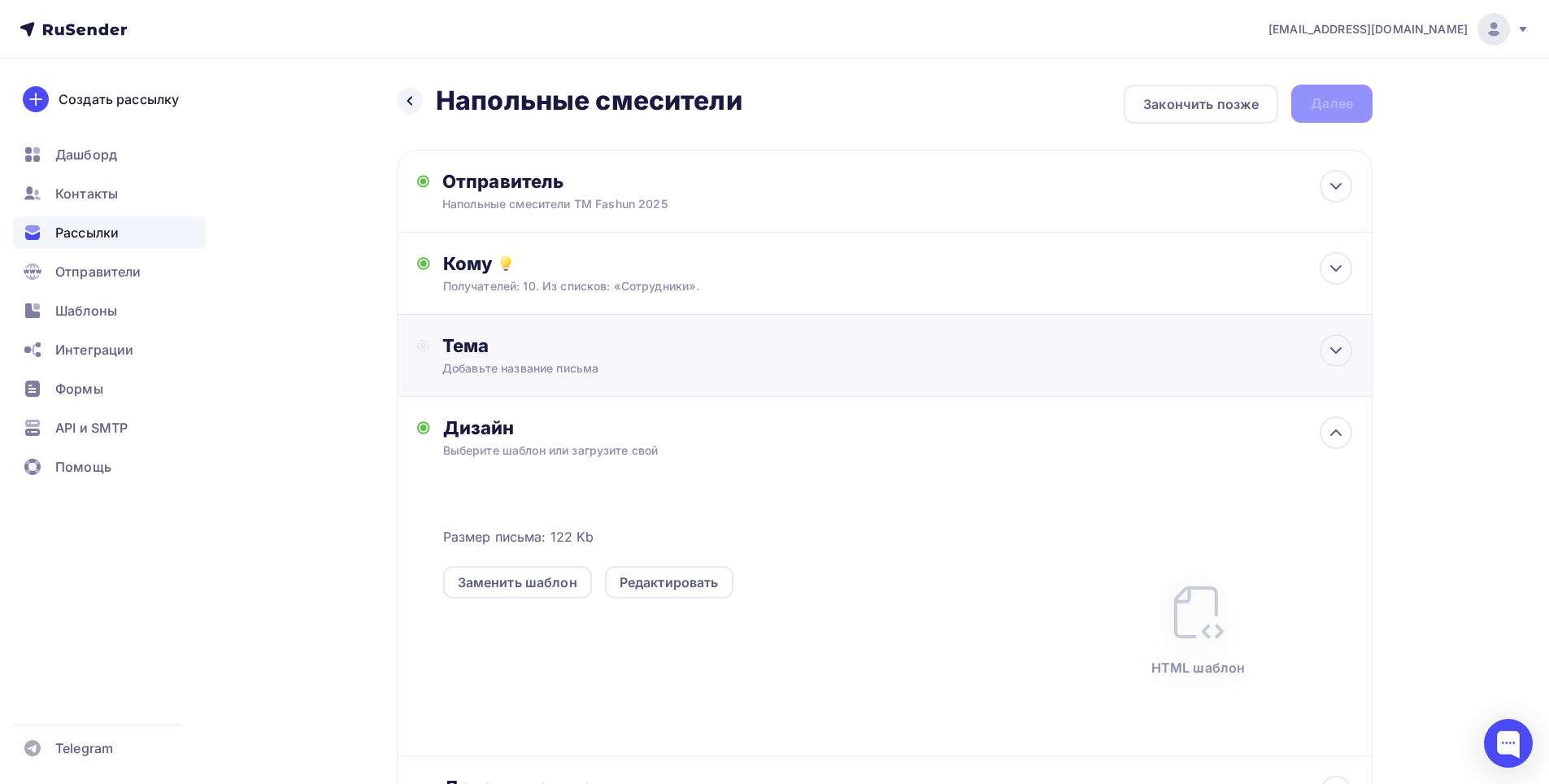
click at [607, 368] on div "Добавьте название письма" at bounding box center [586, 368] width 290 height 16
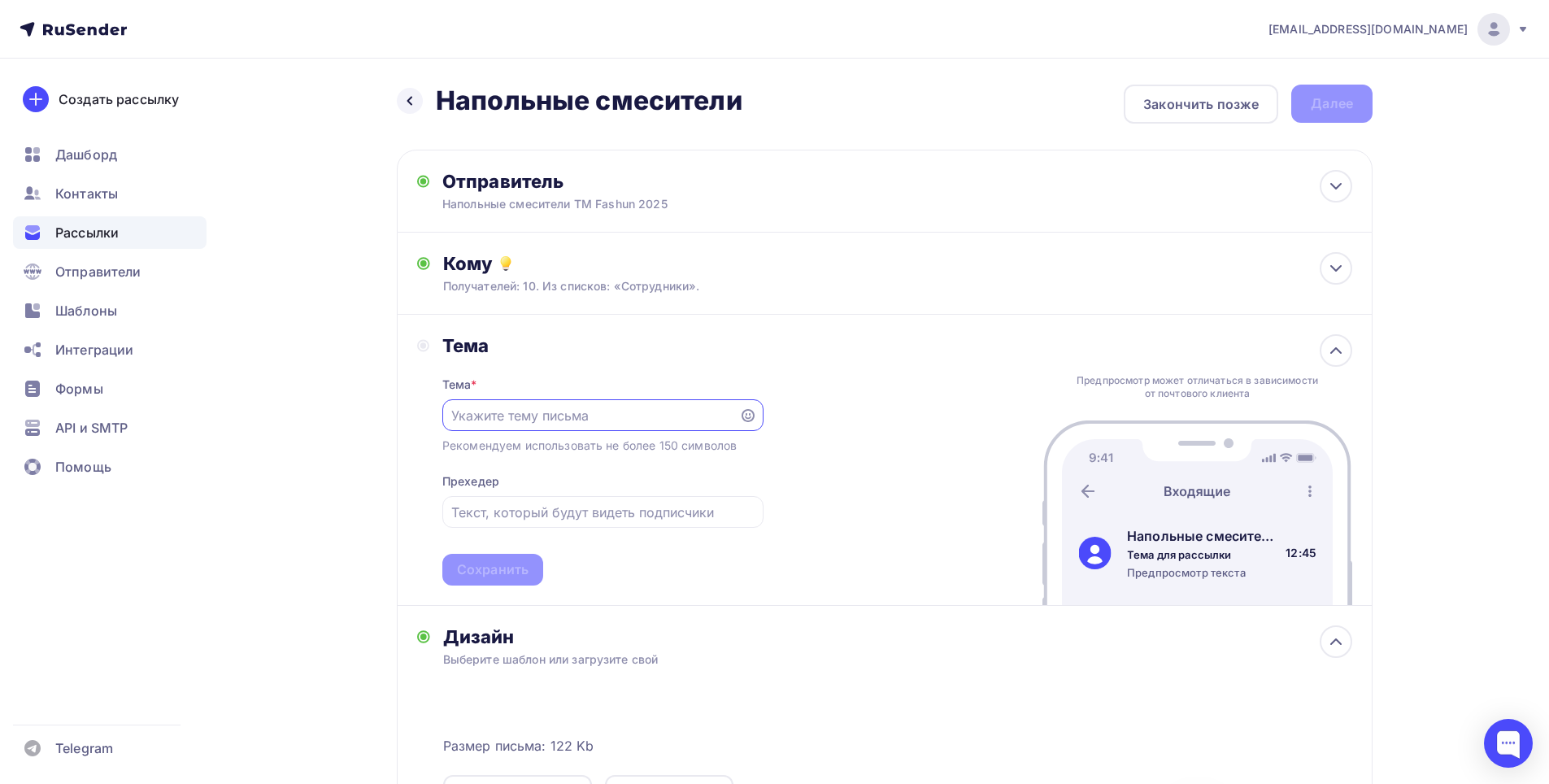
click at [598, 415] on input "text" at bounding box center [590, 416] width 278 height 20
type input "Y"
click at [601, 420] on input "Напольные смесители 2025" at bounding box center [590, 416] width 278 height 20
type input "Напольные смесители ТМ Fashun 2025"
click at [504, 568] on div "Сохранить" at bounding box center [493, 569] width 72 height 19
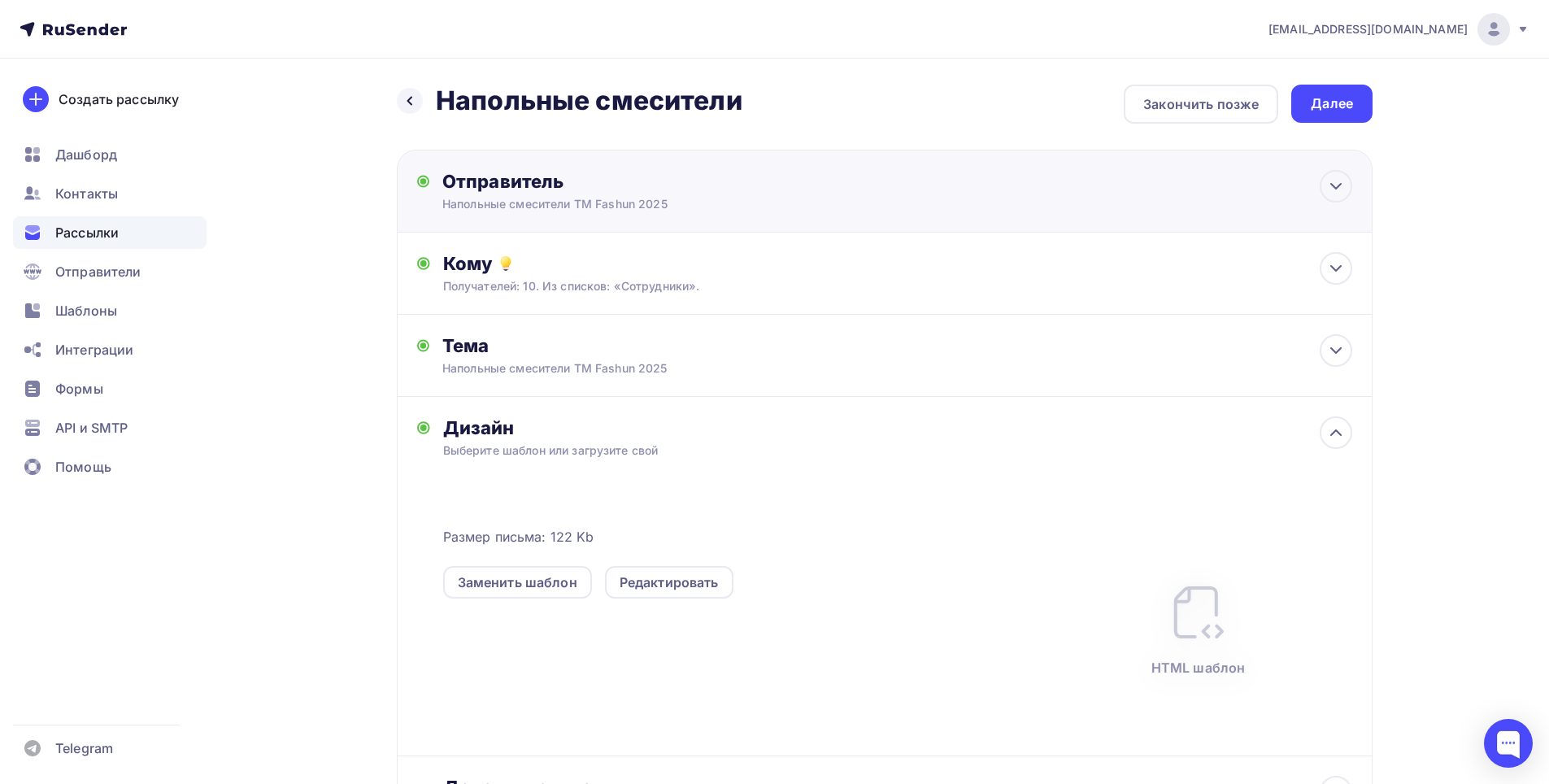
click at [770, 214] on div "Отправитель Напольные смесители ТМ Fashun 2025 Email * [EMAIL_ADDRESS][DOMAIN_N…" at bounding box center [885, 191] width 976 height 83
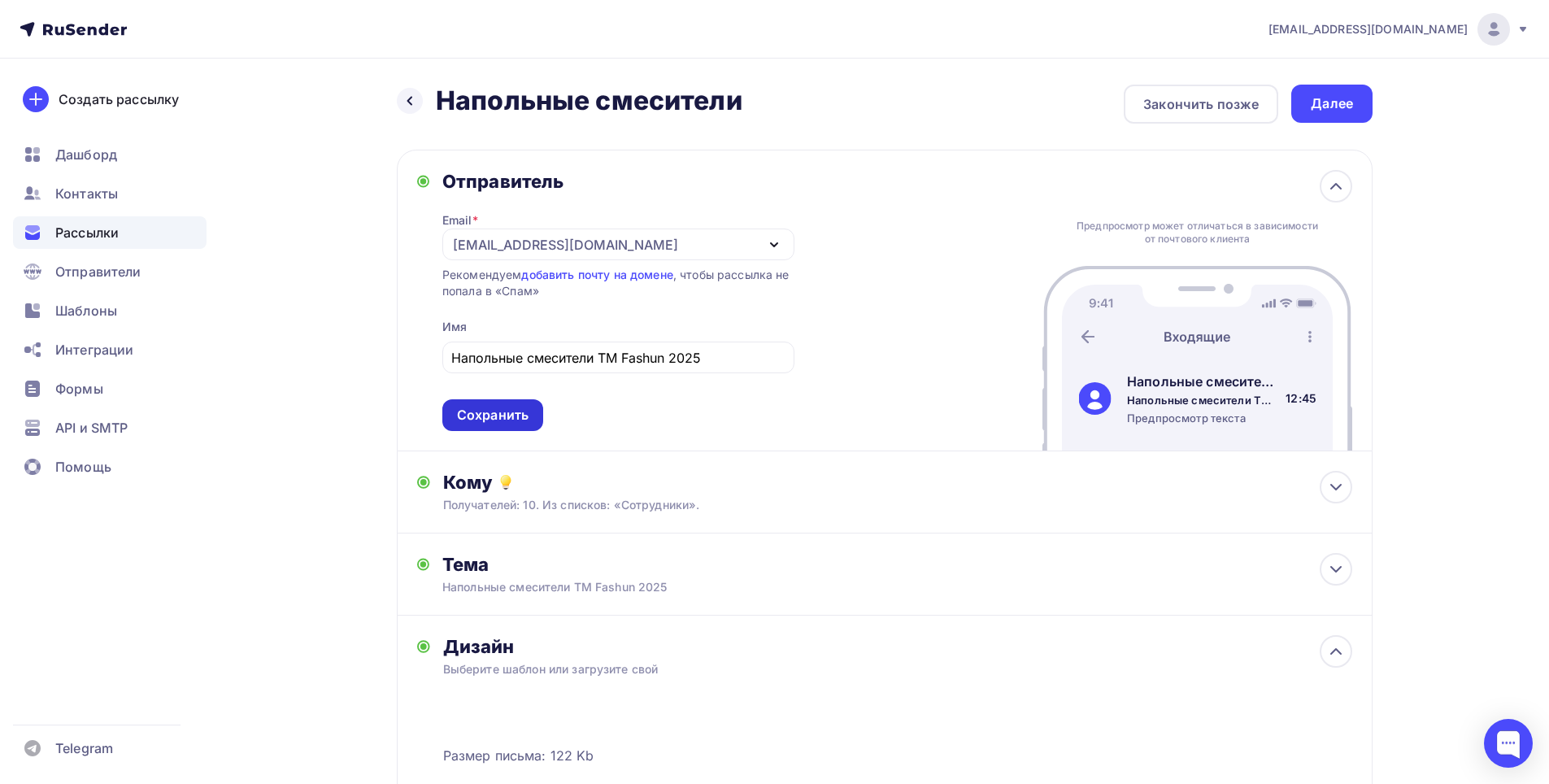
click at [521, 418] on div "Сохранить" at bounding box center [493, 415] width 72 height 19
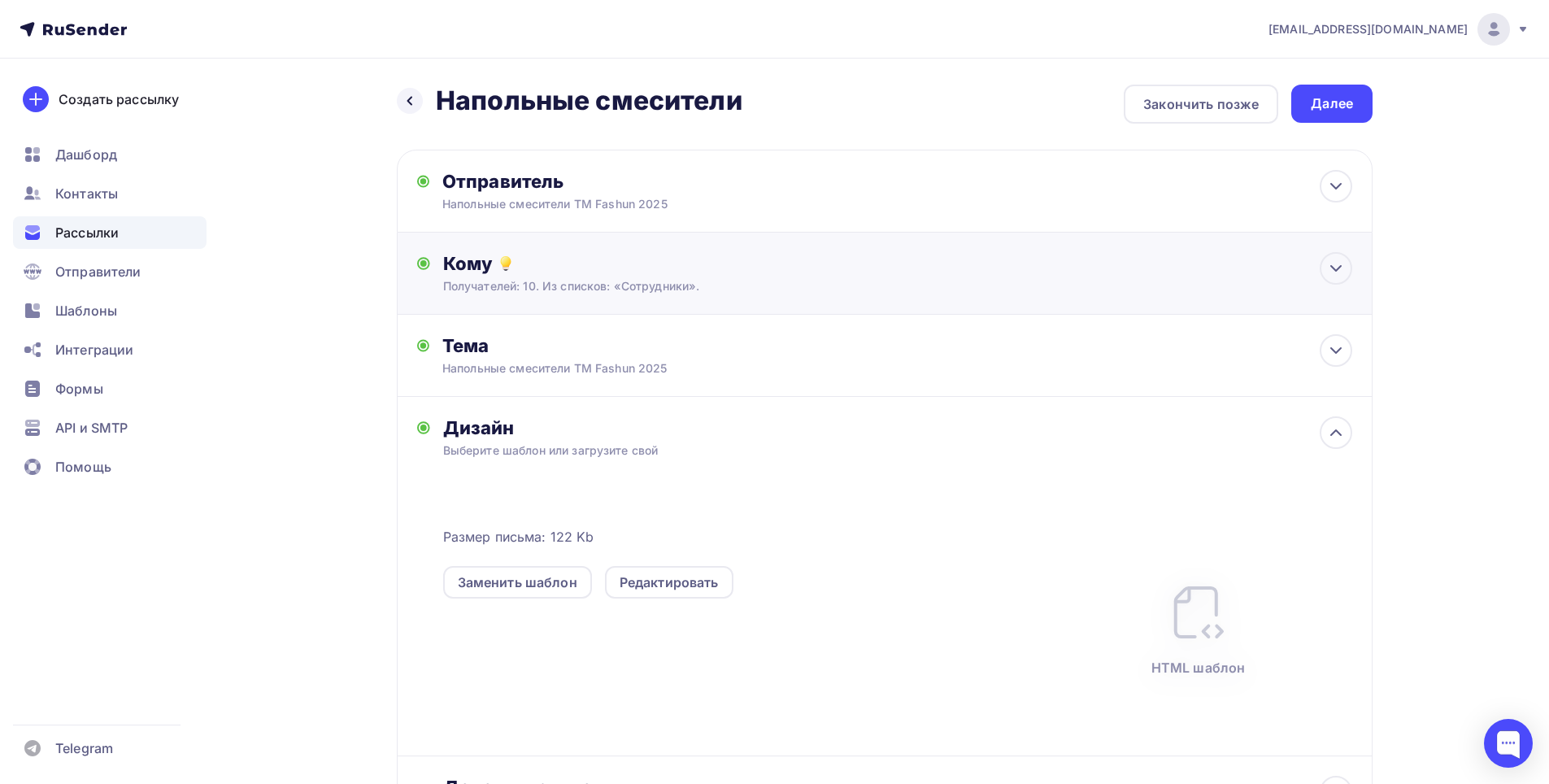
click at [696, 286] on div "Получателей: 10. Из списков: «Сотрудники»." at bounding box center [852, 286] width 819 height 16
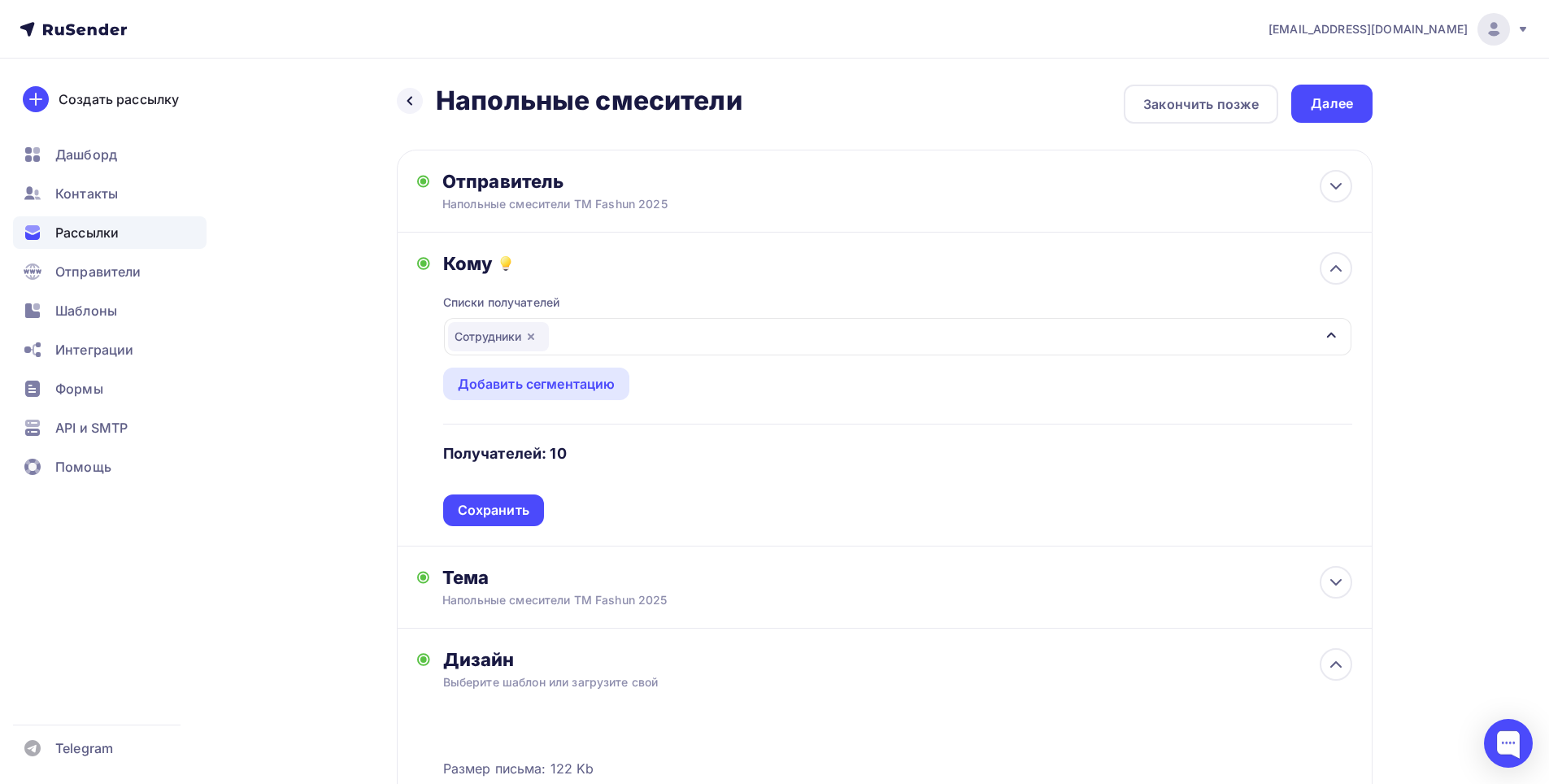
click at [516, 509] on div "Сохранить" at bounding box center [494, 510] width 72 height 19
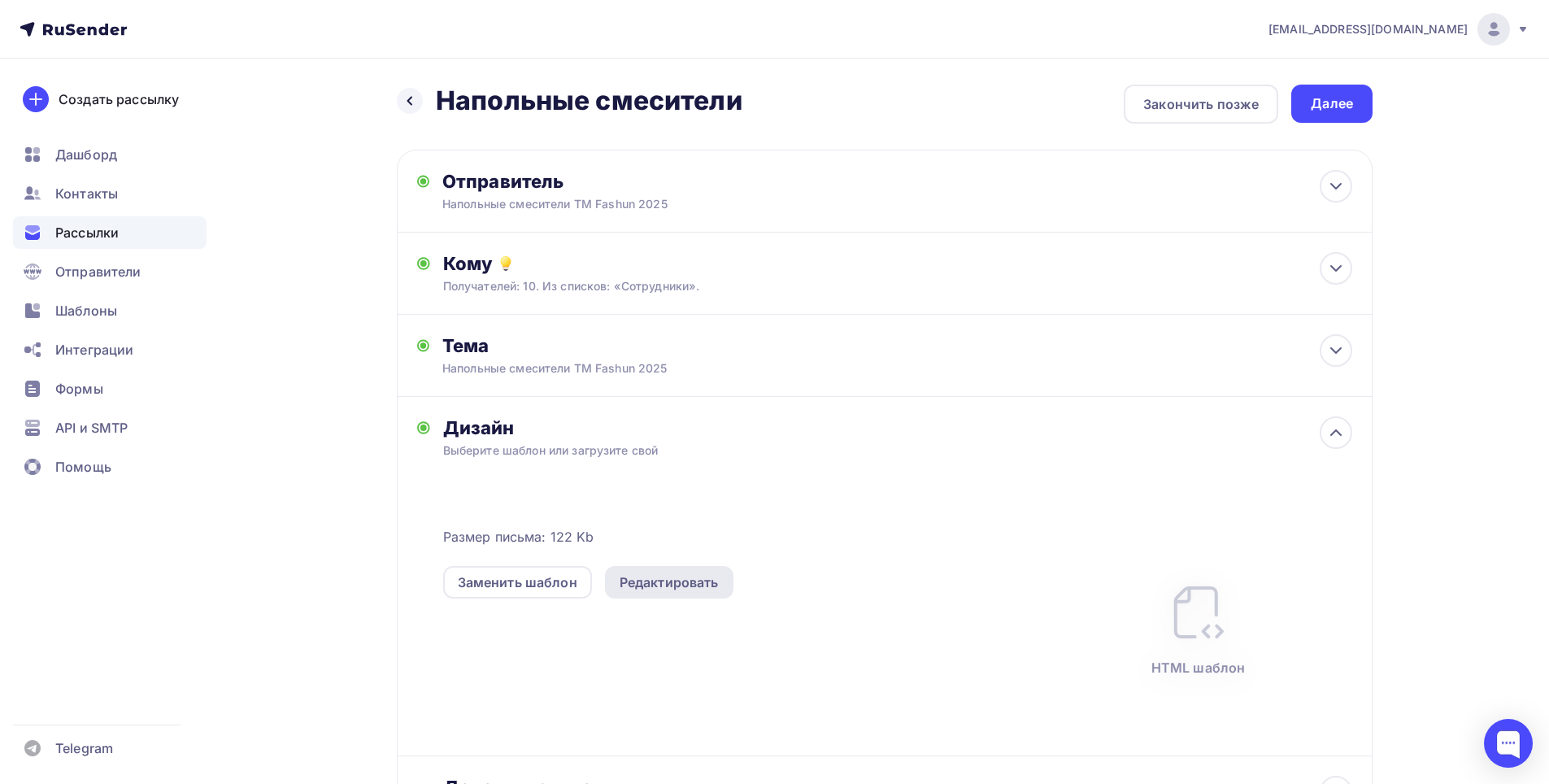
click at [696, 578] on div "Редактировать" at bounding box center [669, 582] width 100 height 20
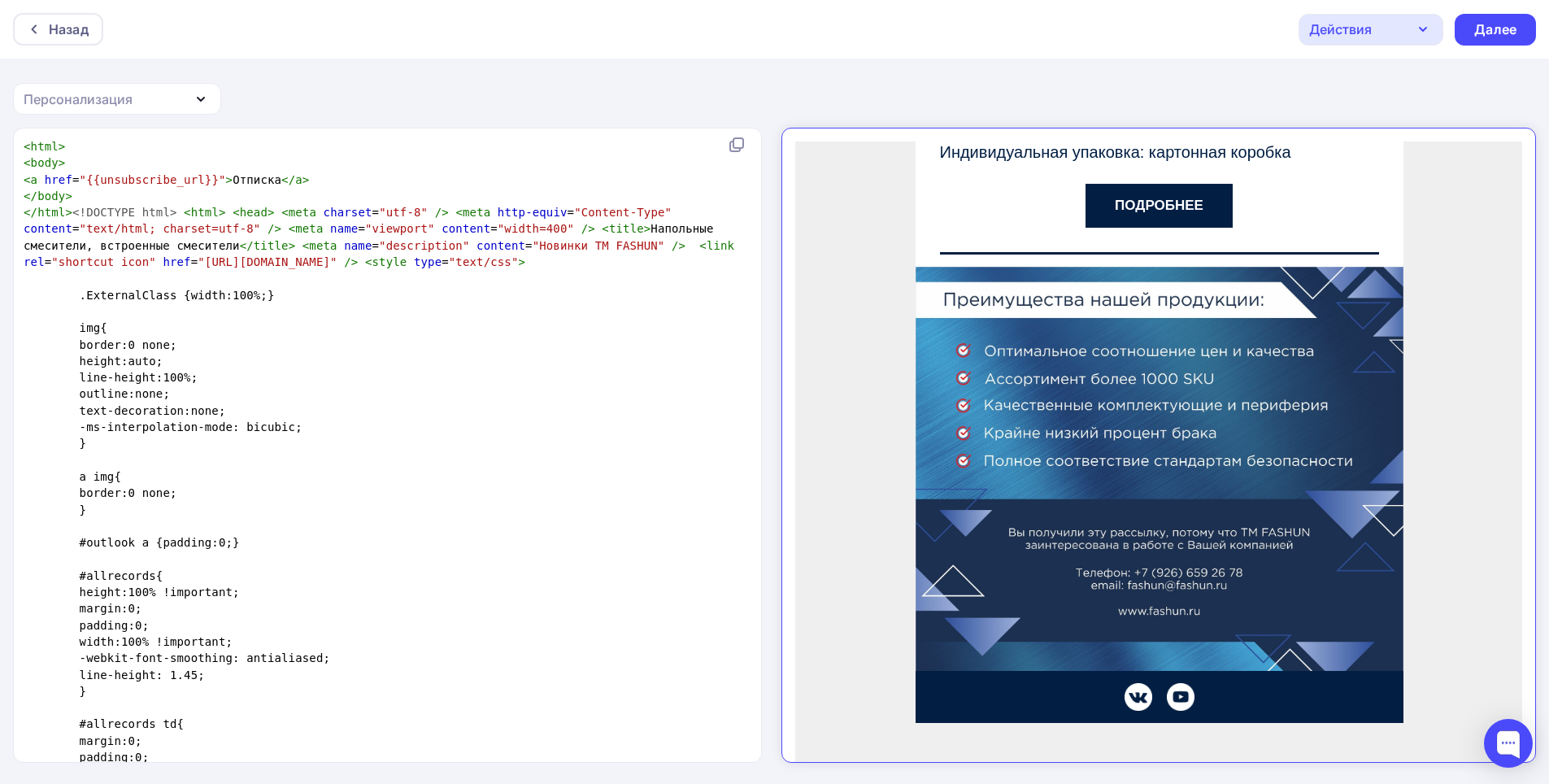
scroll to position [2824, 0]
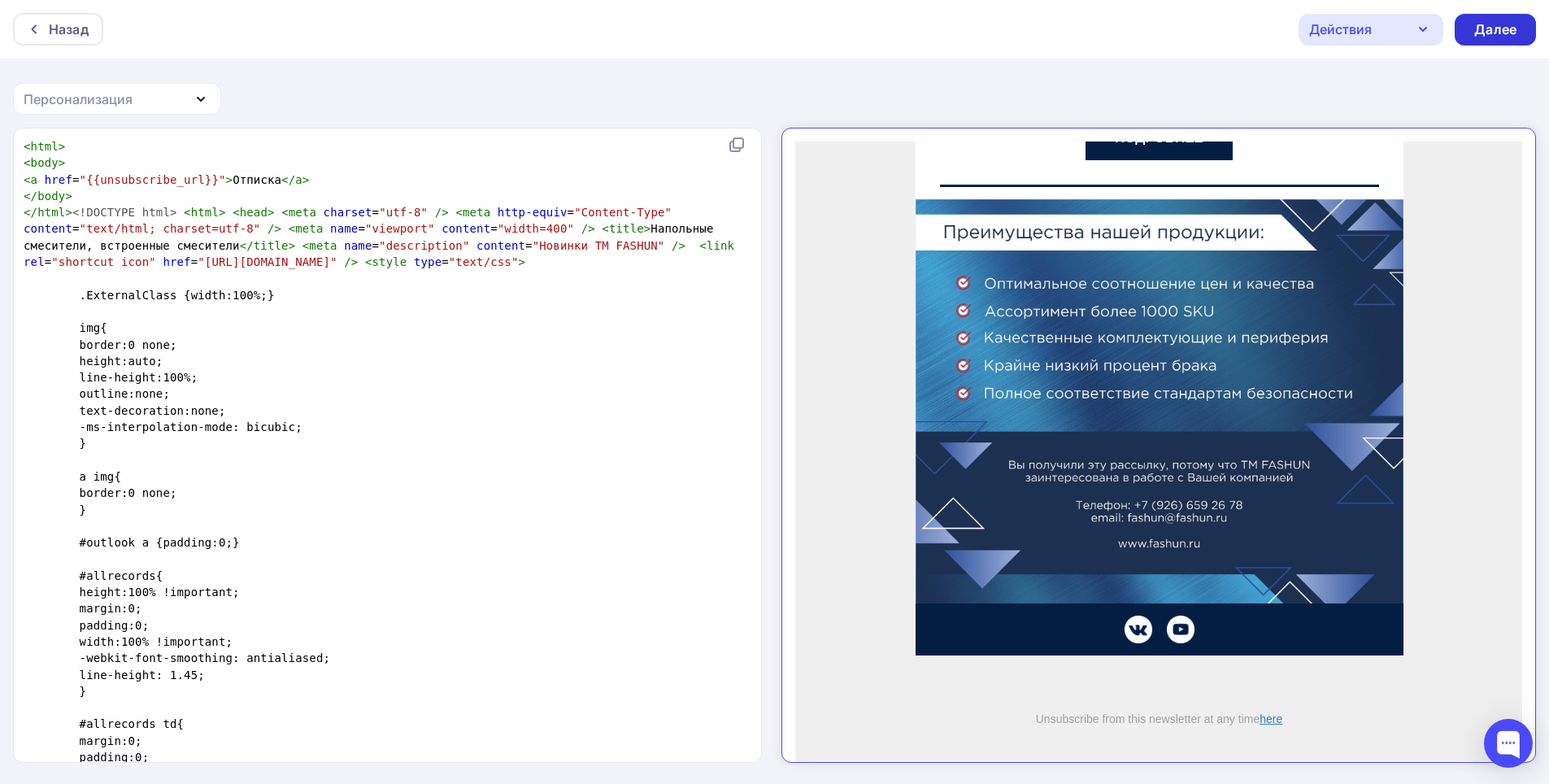
click at [1489, 30] on div "Далее" at bounding box center [1495, 30] width 42 height 19
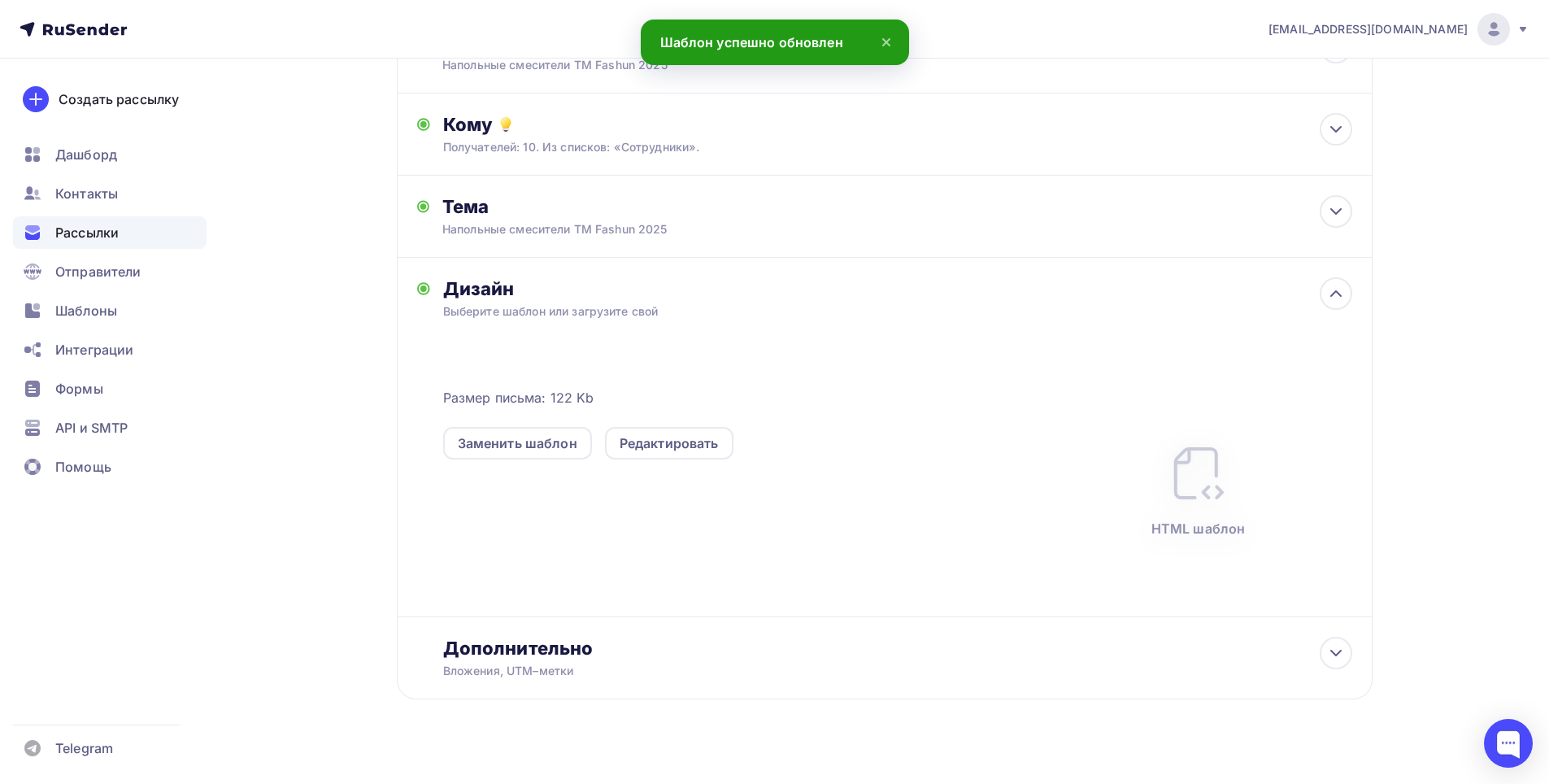
scroll to position [159, 0]
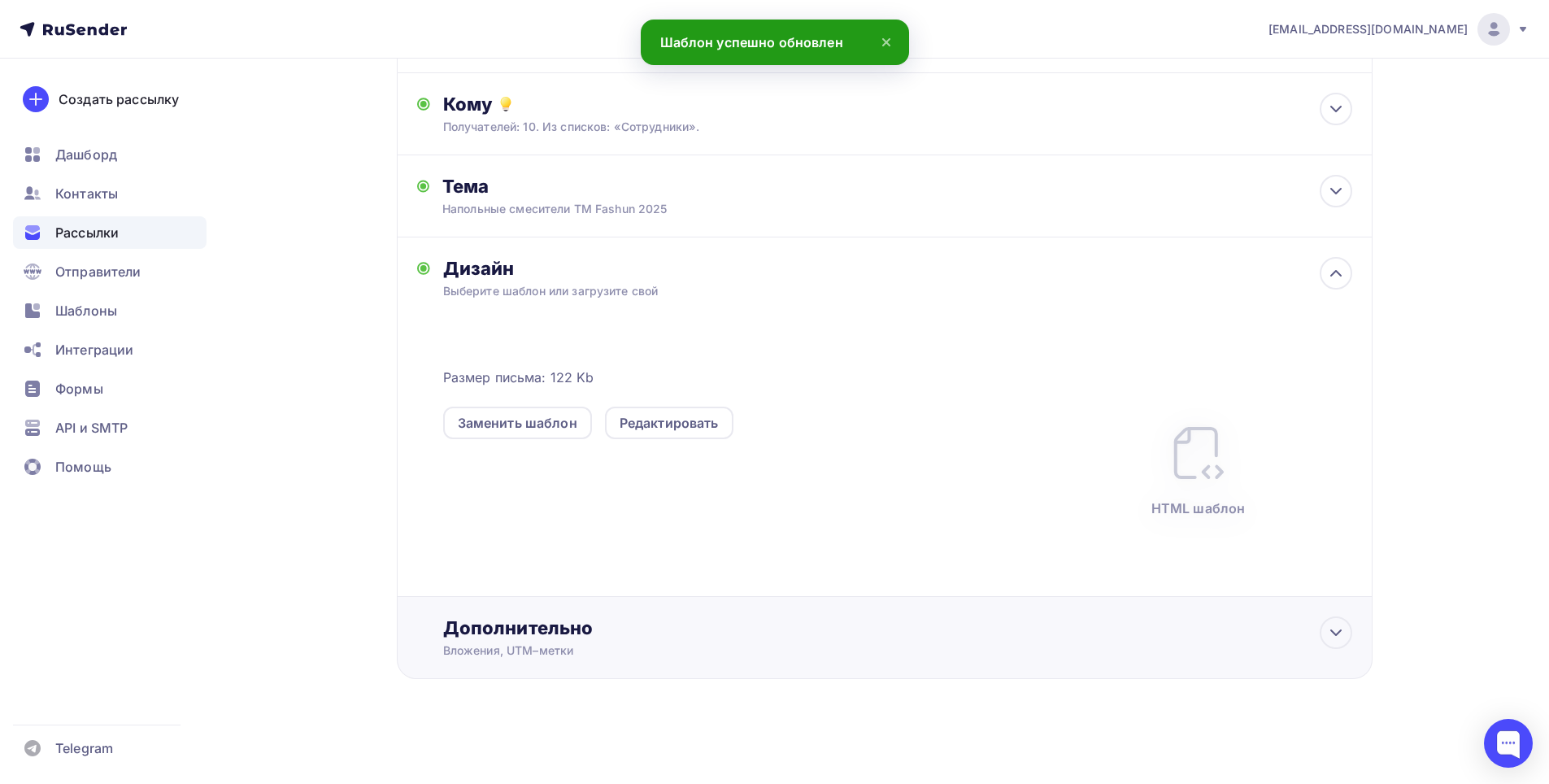
click at [912, 633] on div "Дополнительно" at bounding box center [897, 627] width 909 height 22
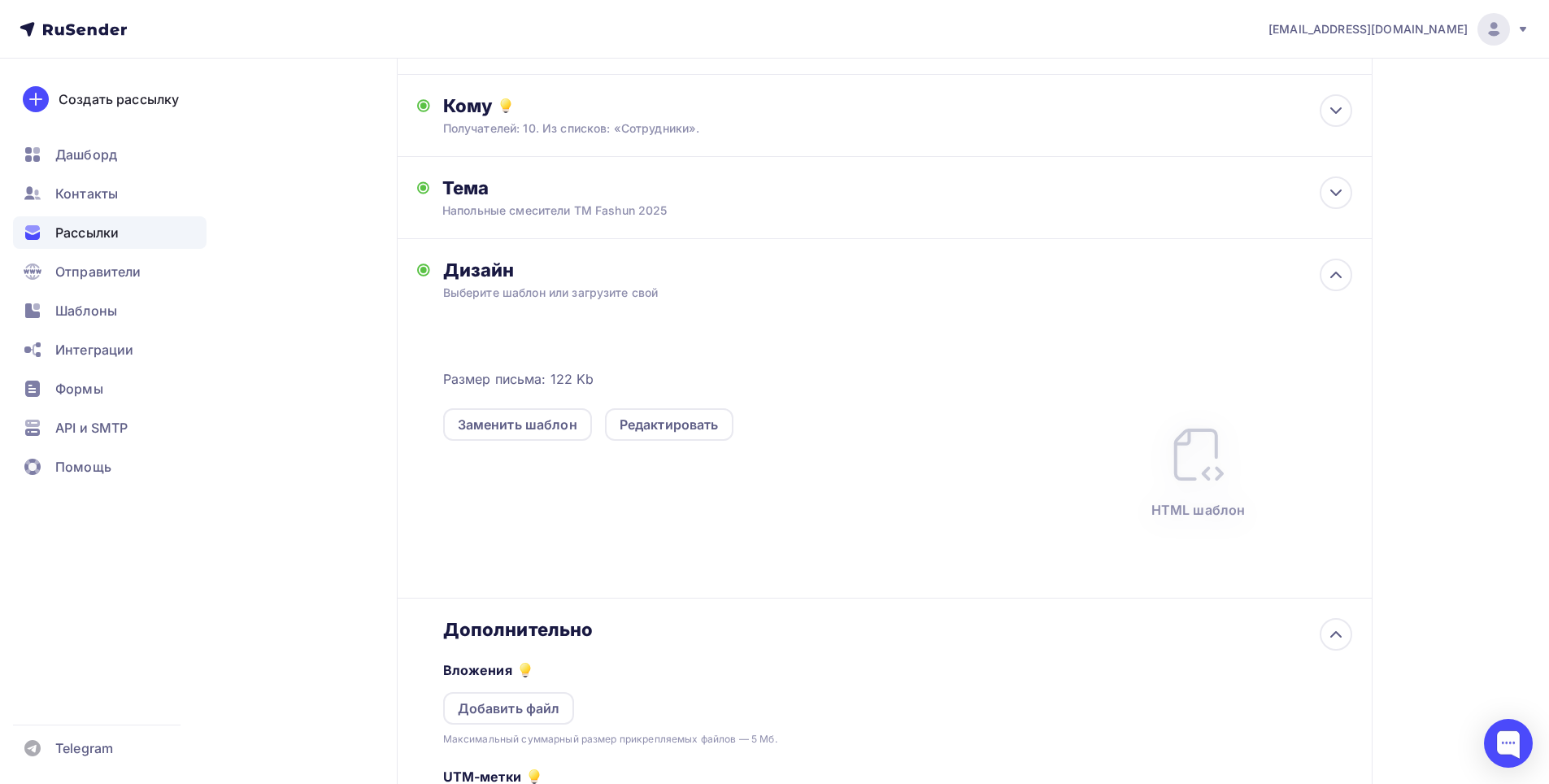
scroll to position [0, 0]
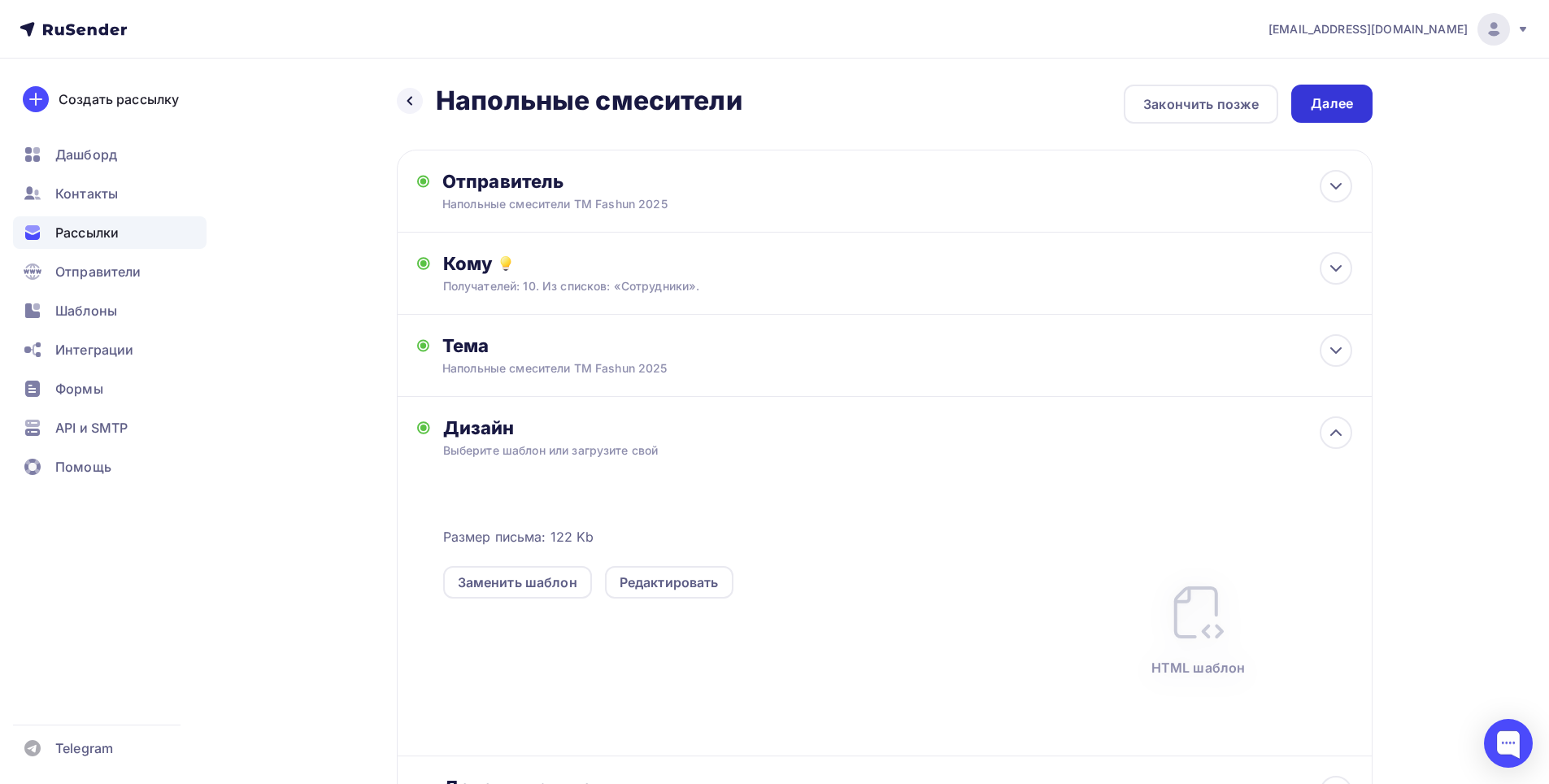
click at [1341, 108] on div "Далее" at bounding box center [1331, 103] width 42 height 19
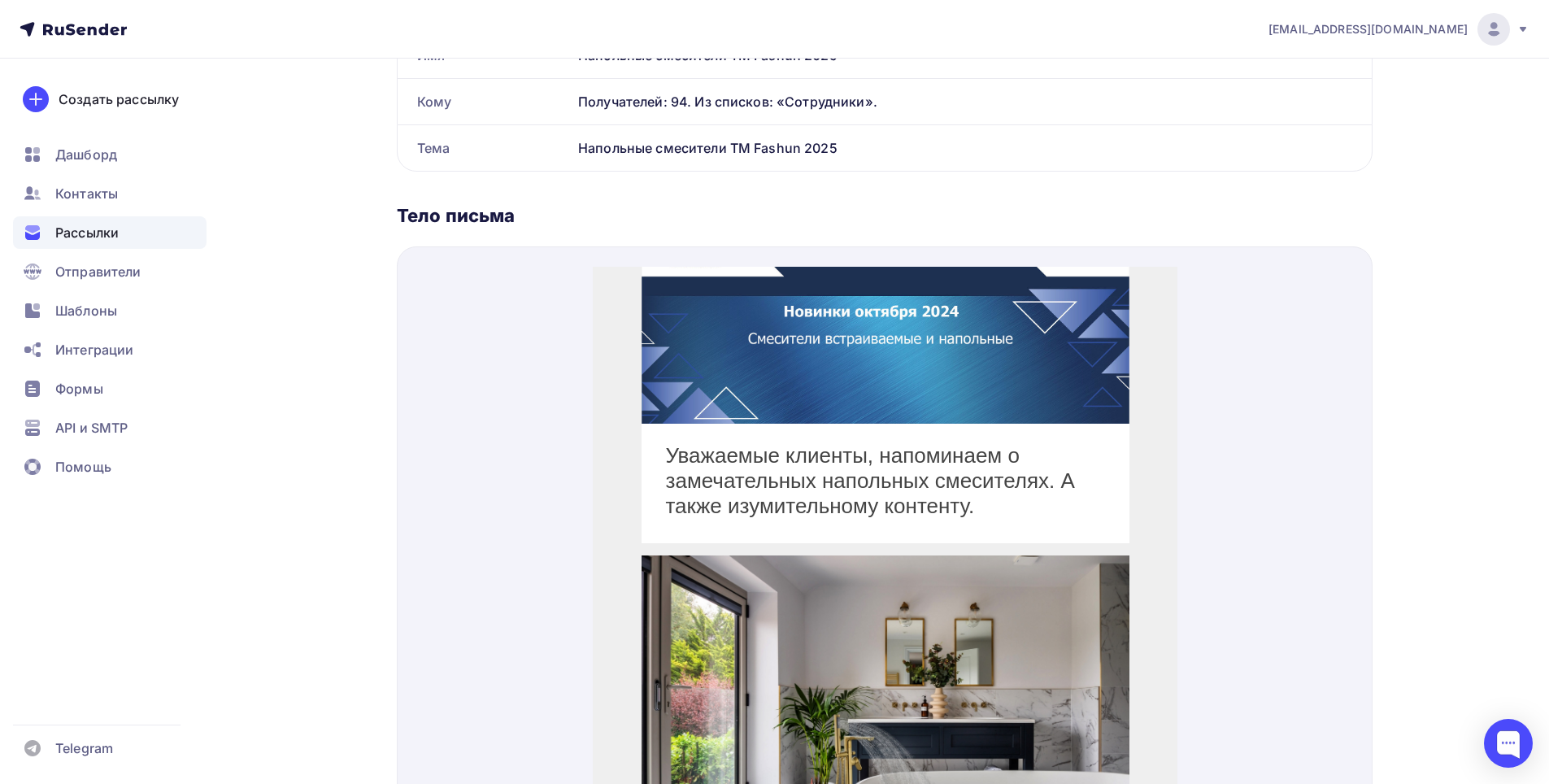
scroll to position [170, 0]
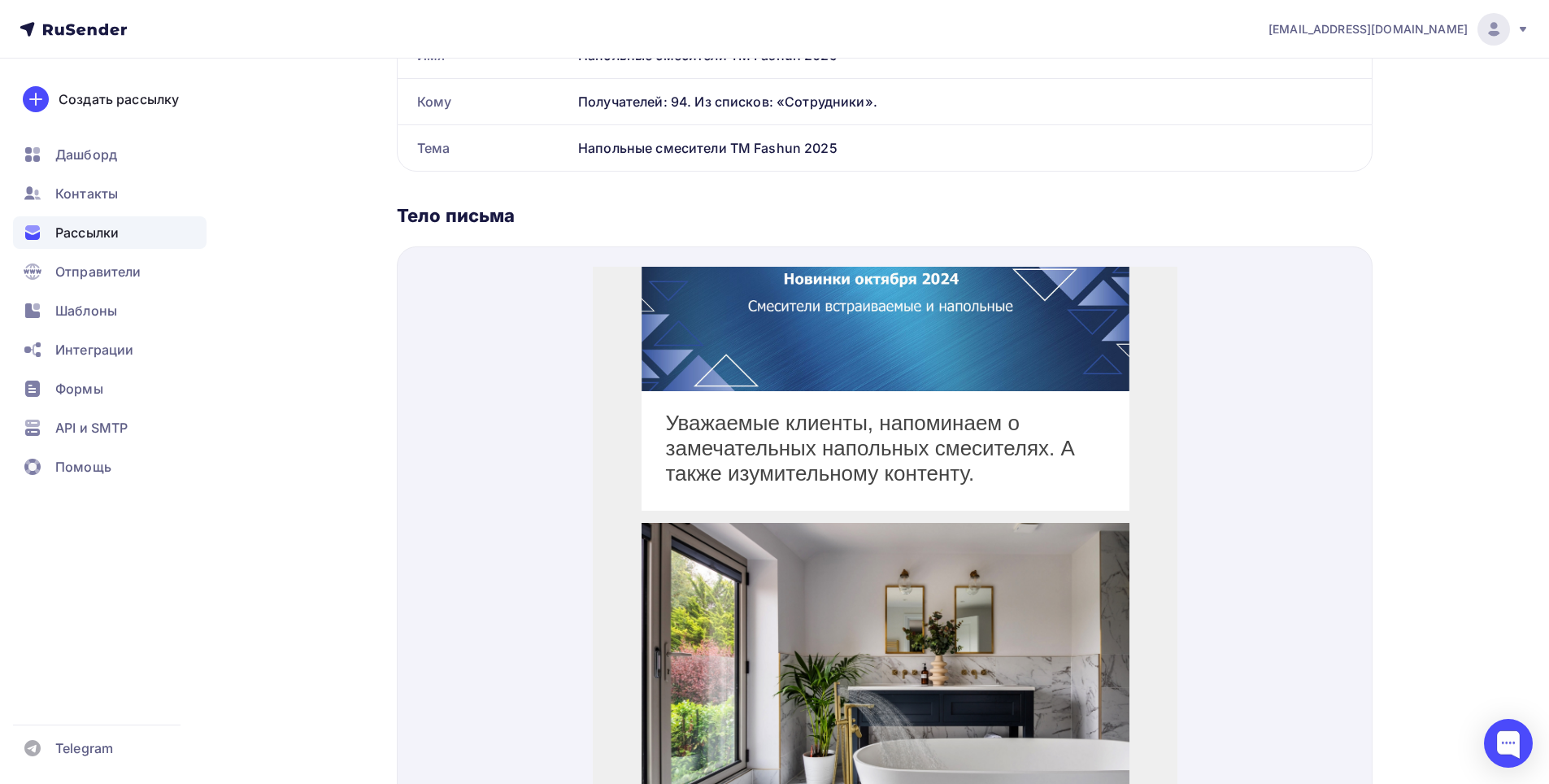
click at [991, 467] on div "Уважаемые клиенты, напоминаем о замечательных напольных смесителях. А также изу…" at bounding box center [885, 428] width 439 height 75
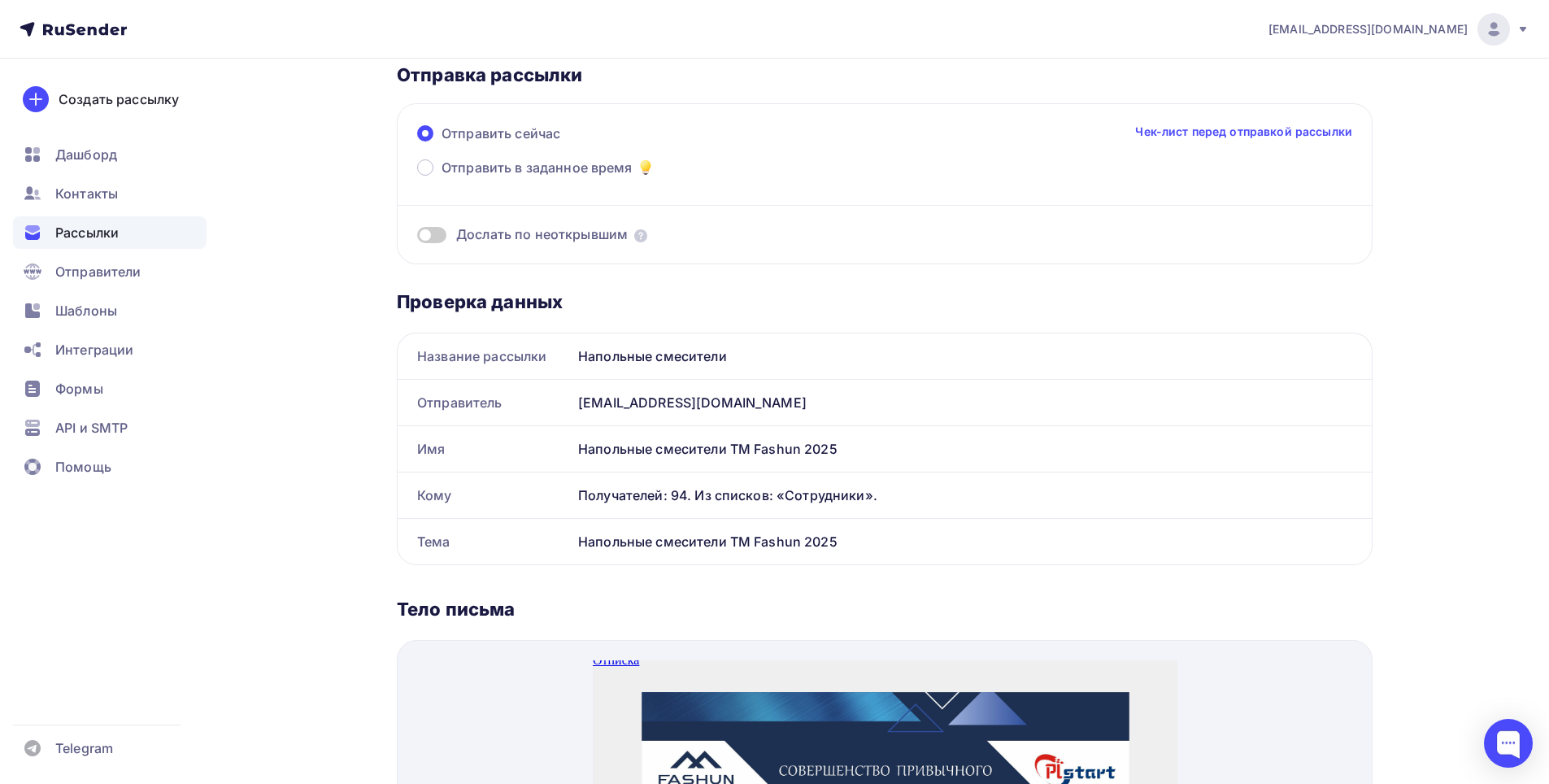
scroll to position [82, 0]
